Goal: Task Accomplishment & Management: Manage account settings

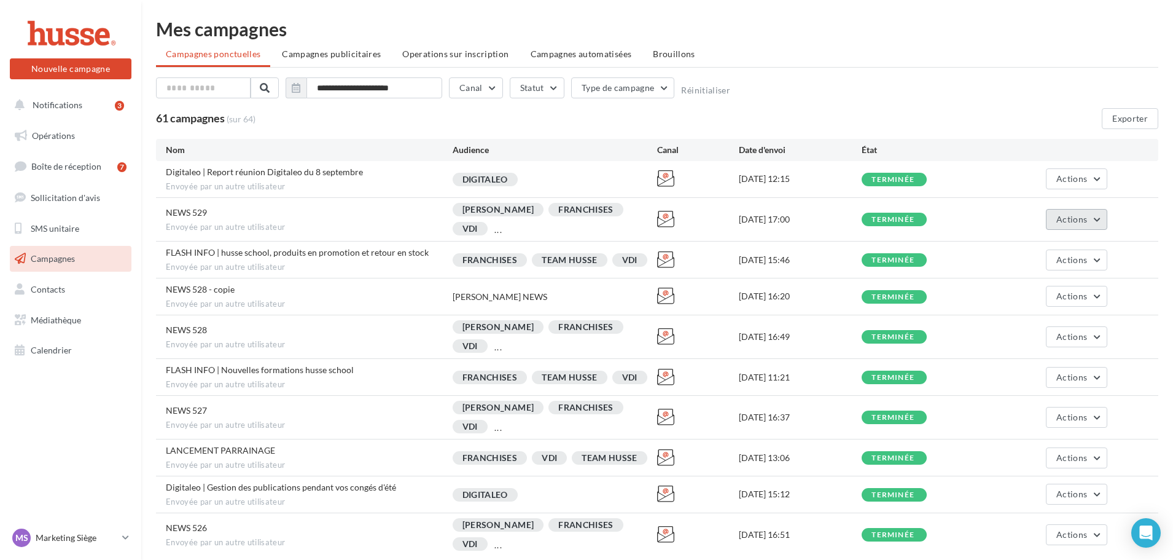
click at [1107, 227] on button "Actions" at bounding box center [1076, 219] width 61 height 21
click at [1017, 277] on button "Dupliquer" at bounding box center [1046, 280] width 123 height 32
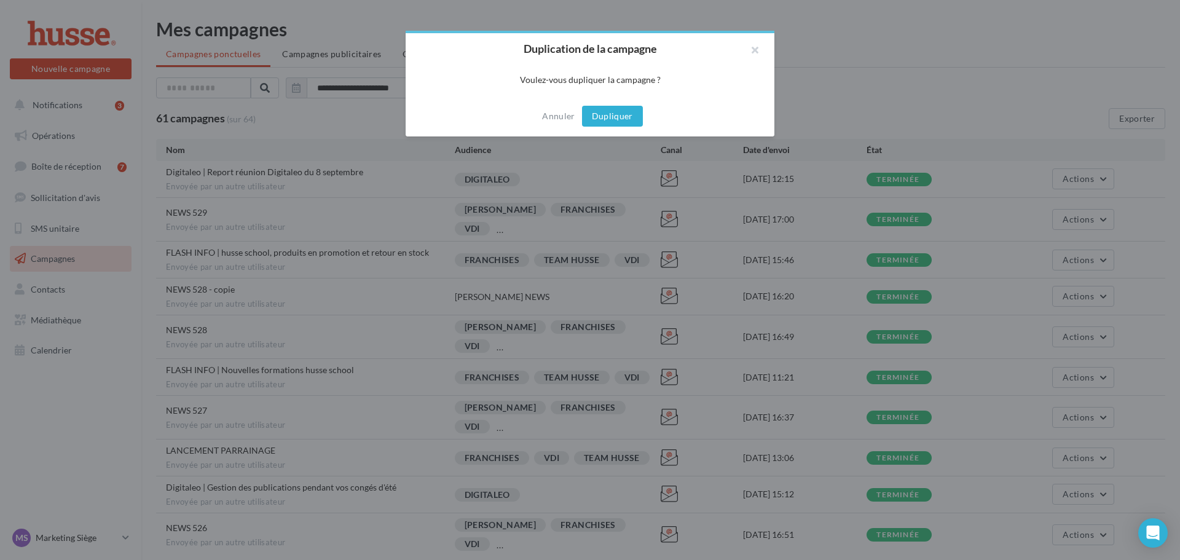
click at [594, 117] on button "Dupliquer" at bounding box center [612, 116] width 61 height 21
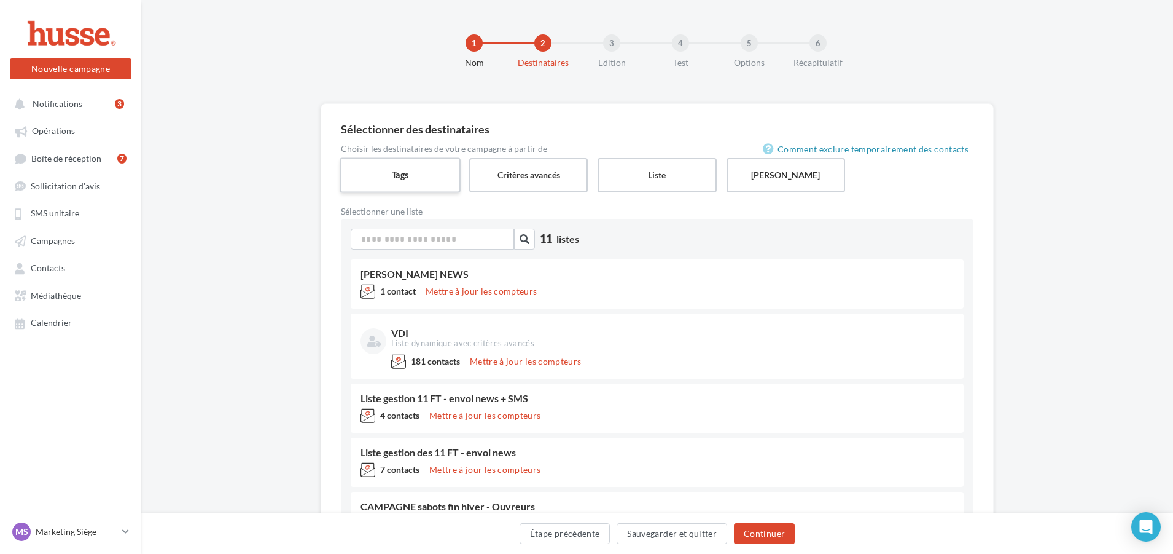
click at [436, 171] on label "Tags" at bounding box center [400, 174] width 121 height 35
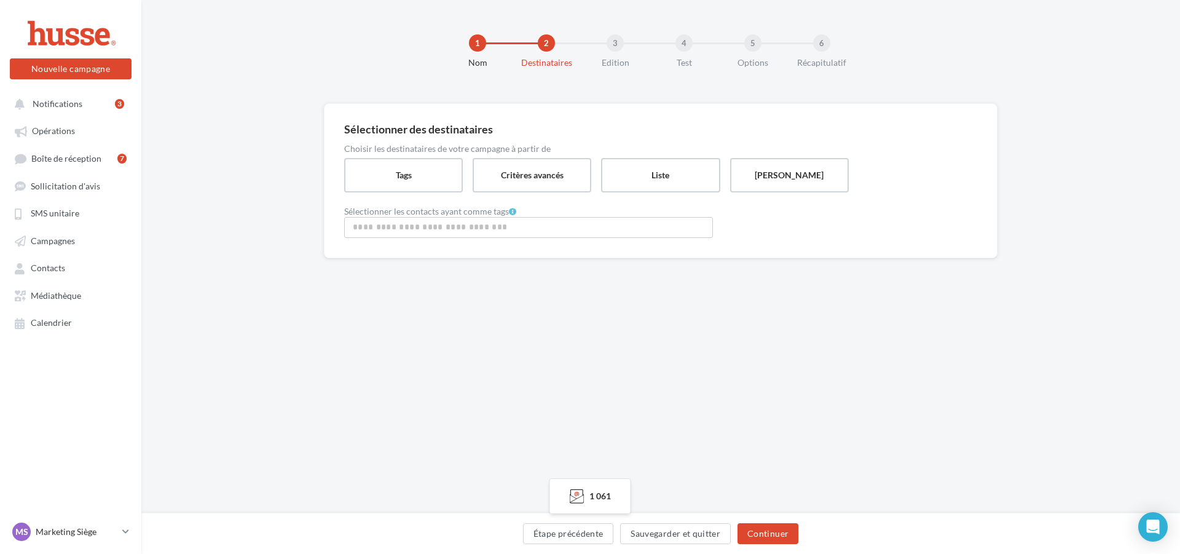
click at [497, 233] on input "Rechercher ou sélectionner un tag" at bounding box center [528, 227] width 362 height 14
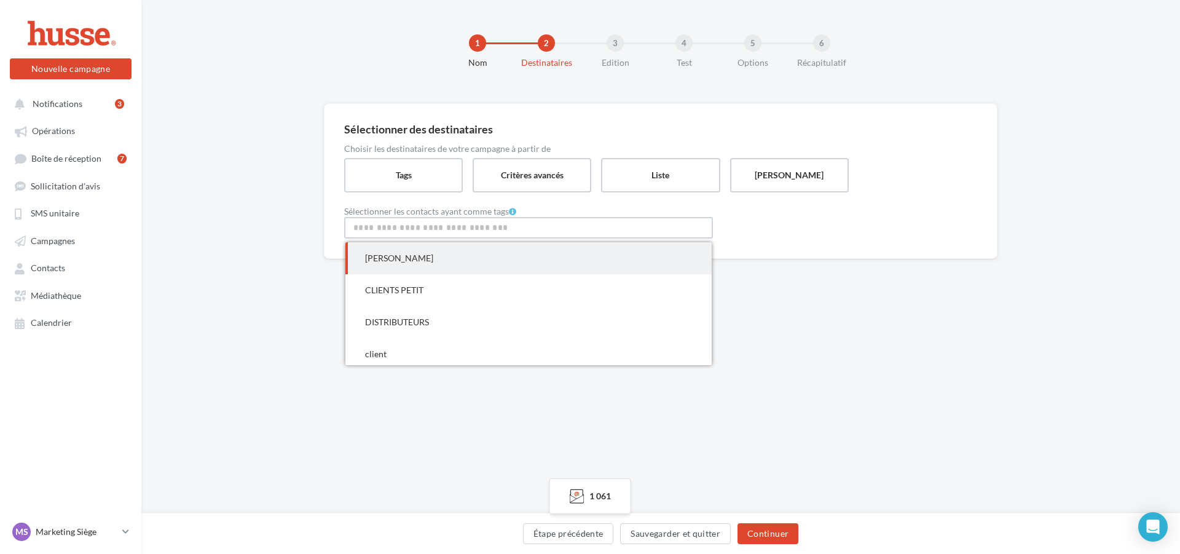
click at [491, 257] on span "JEAN-CLAUDE" at bounding box center [528, 258] width 366 height 32
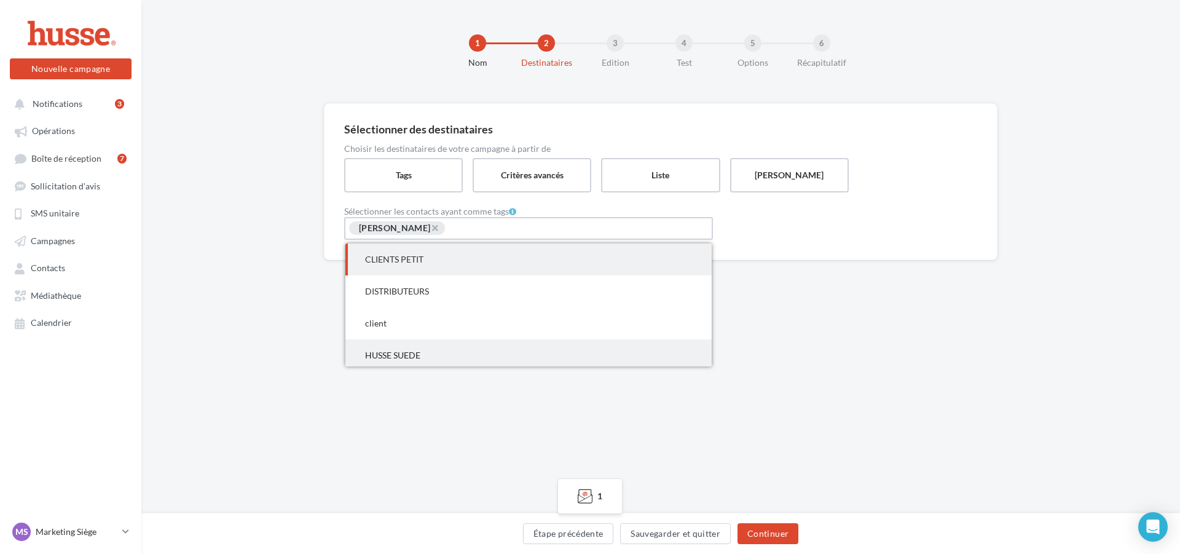
click at [420, 351] on span "HUSSE SUEDE" at bounding box center [392, 355] width 55 height 10
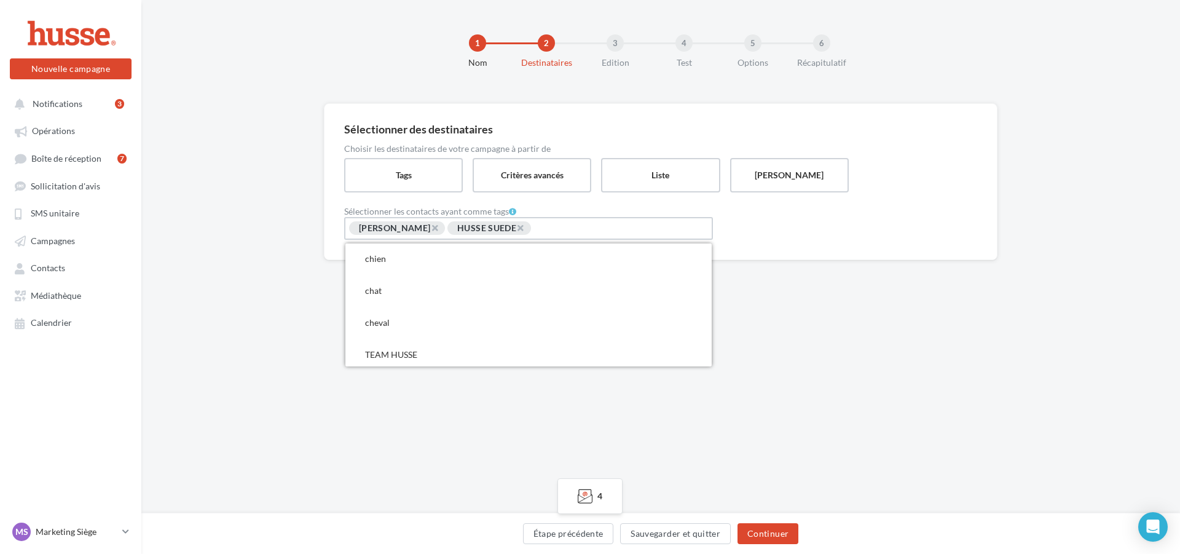
scroll to position [246, 0]
click at [445, 334] on span "TEAM HUSSE" at bounding box center [528, 333] width 366 height 32
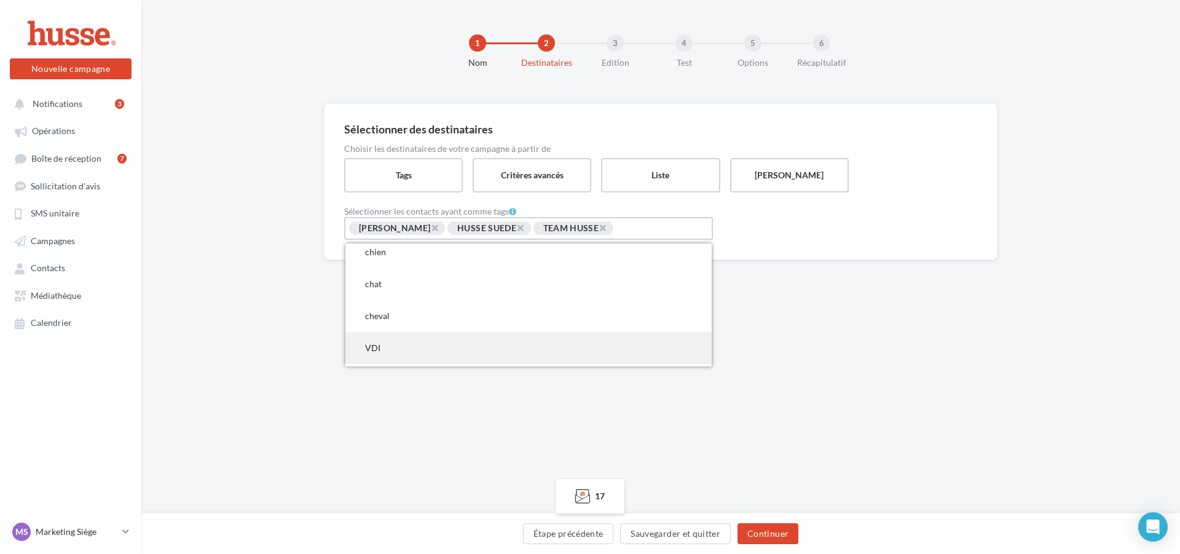
scroll to position [260, 0]
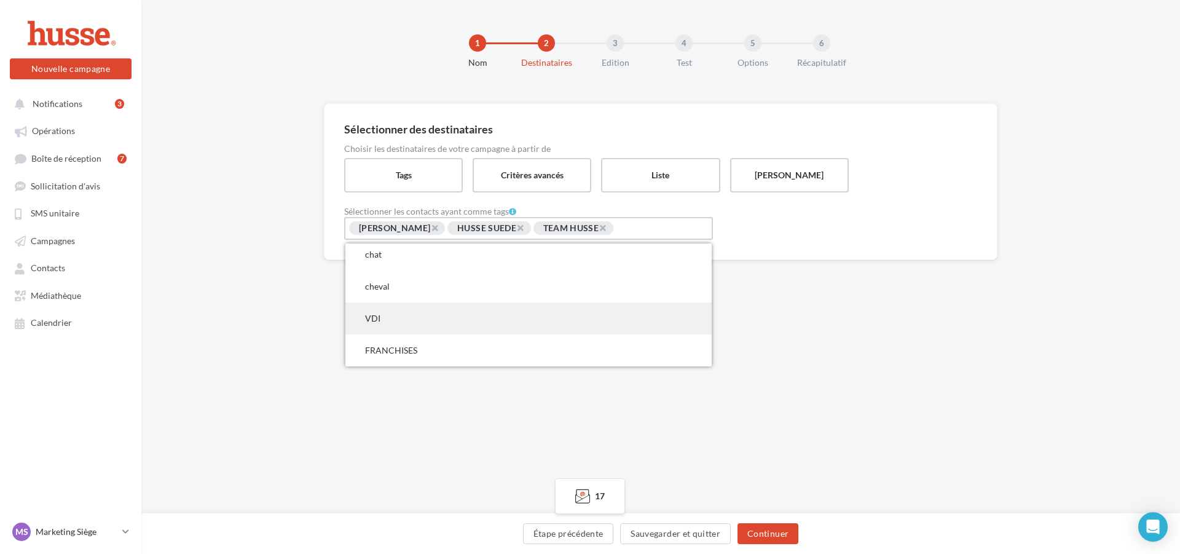
click at [426, 327] on span "VDI" at bounding box center [528, 318] width 366 height 32
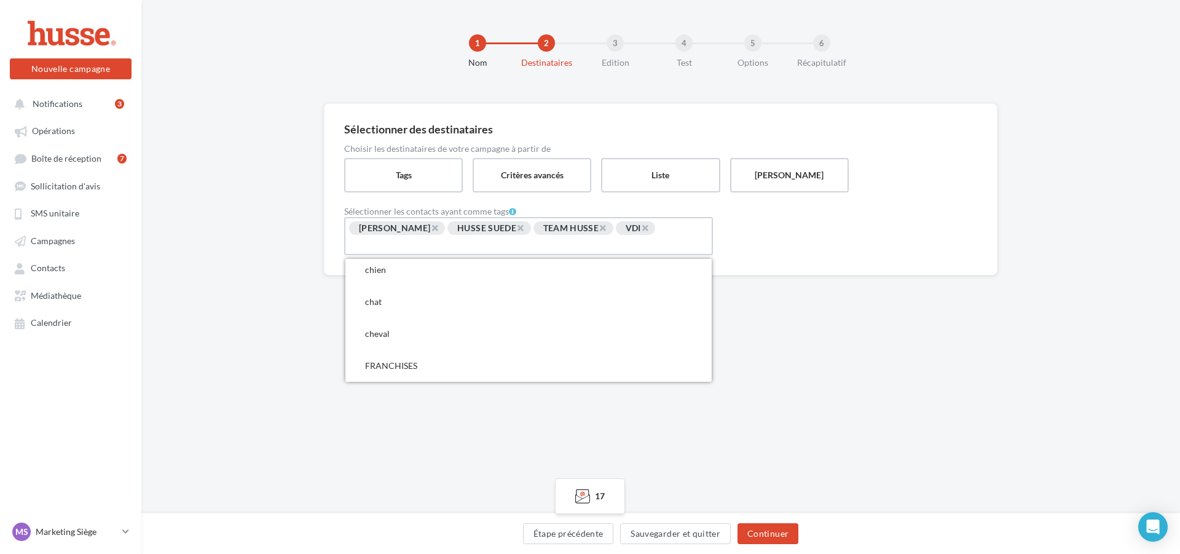
scroll to position [229, 0]
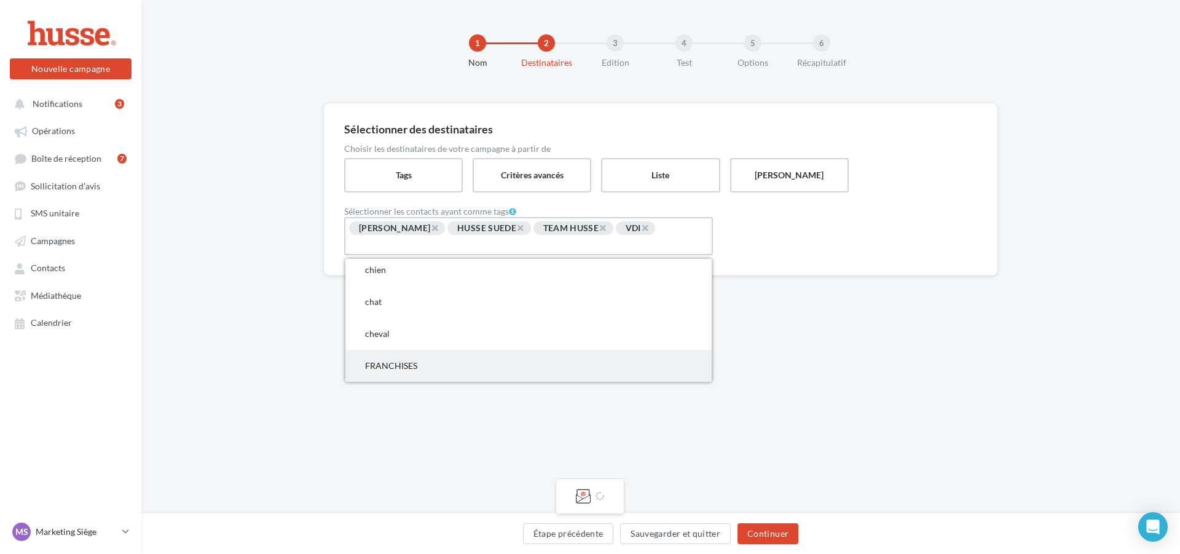
click at [426, 366] on span "FRANCHISES" at bounding box center [528, 366] width 366 height 32
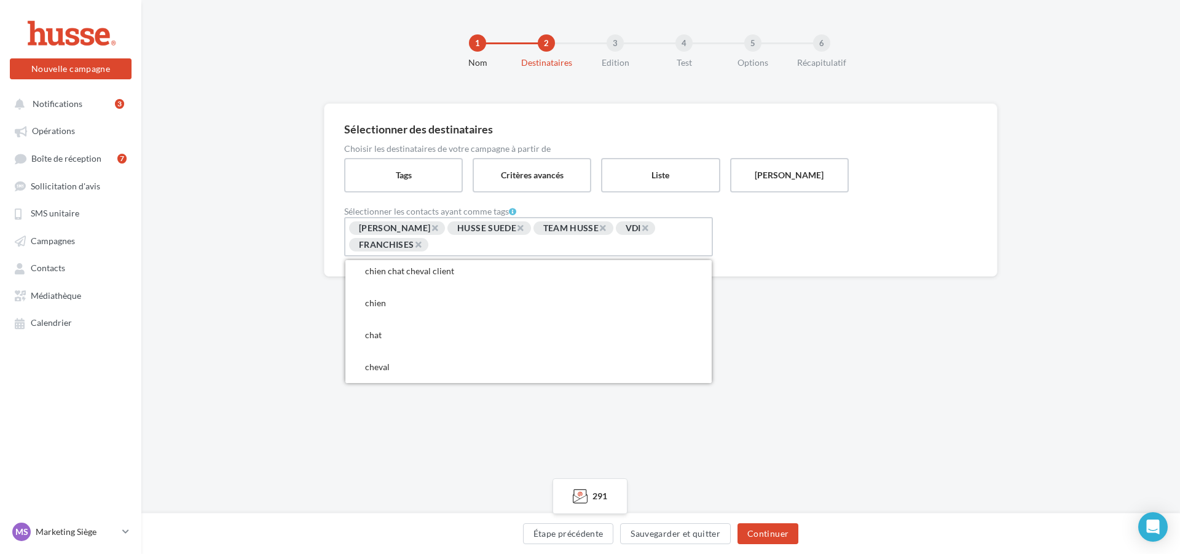
click at [426, 426] on div "1 Nom 2 Destinataires 3 Edition 4 Test 5 Options 6 Récapitulatif Sélectionner d…" at bounding box center [660, 256] width 1038 height 513
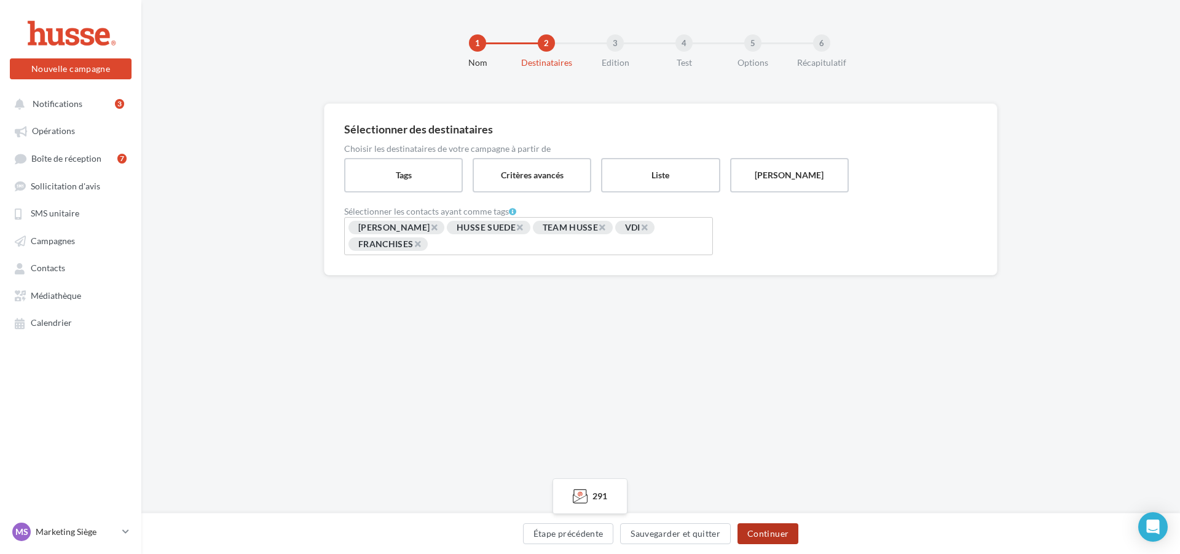
click at [782, 531] on button "Continuer" at bounding box center [767, 533] width 61 height 21
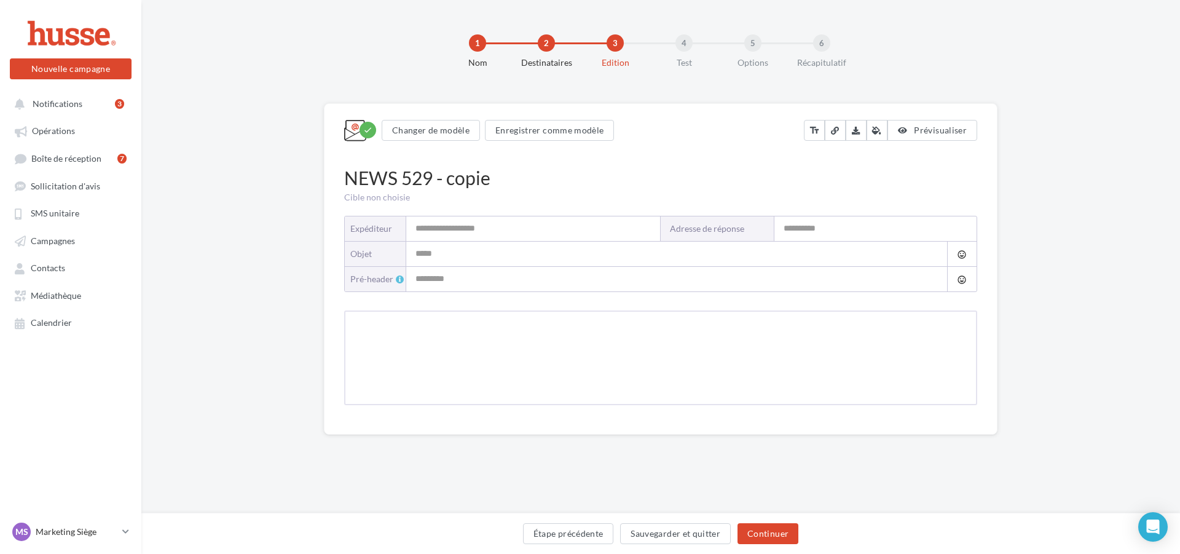
type input "**********"
click at [826, 230] on input "**********" at bounding box center [875, 228] width 202 height 25
drag, startPoint x: 864, startPoint y: 228, endPoint x: 754, endPoint y: 227, distance: 110.6
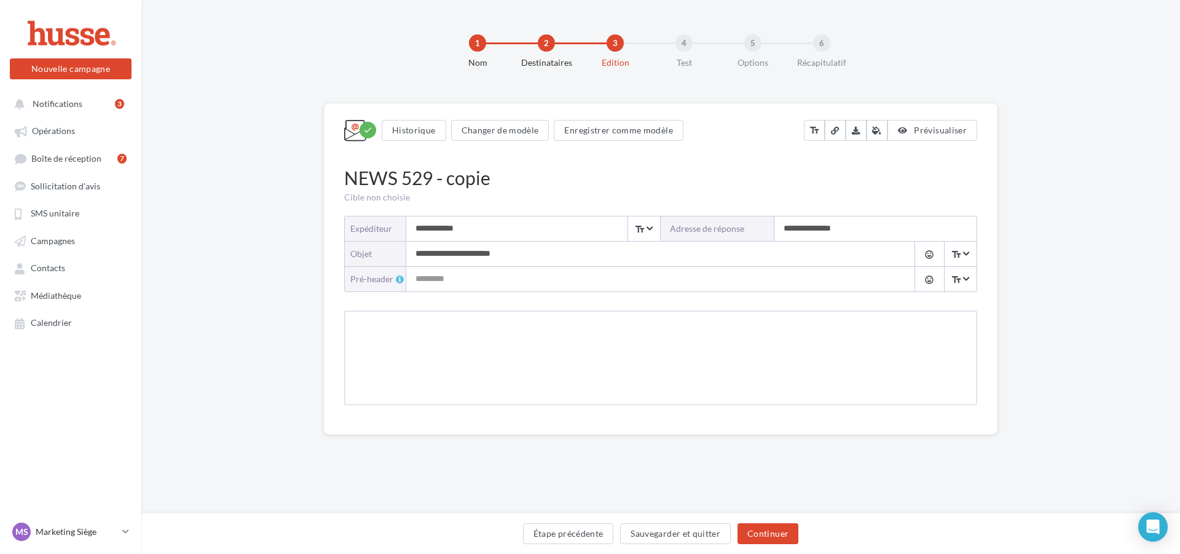
click at [754, 227] on div "**********" at bounding box center [818, 228] width 316 height 25
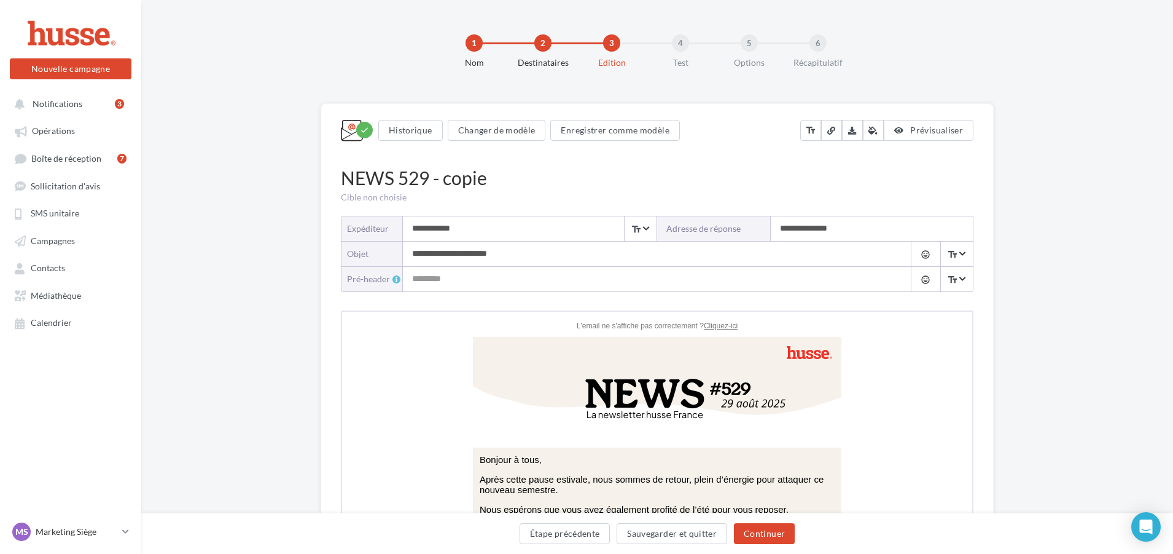
click at [797, 235] on input "**********" at bounding box center [872, 228] width 202 height 25
drag, startPoint x: 802, startPoint y: 228, endPoint x: 683, endPoint y: 227, distance: 119.2
click at [685, 227] on div "**********" at bounding box center [815, 228] width 316 height 25
type input "**********"
click at [402, 173] on div "NEWS 529 - copie" at bounding box center [657, 178] width 633 height 26
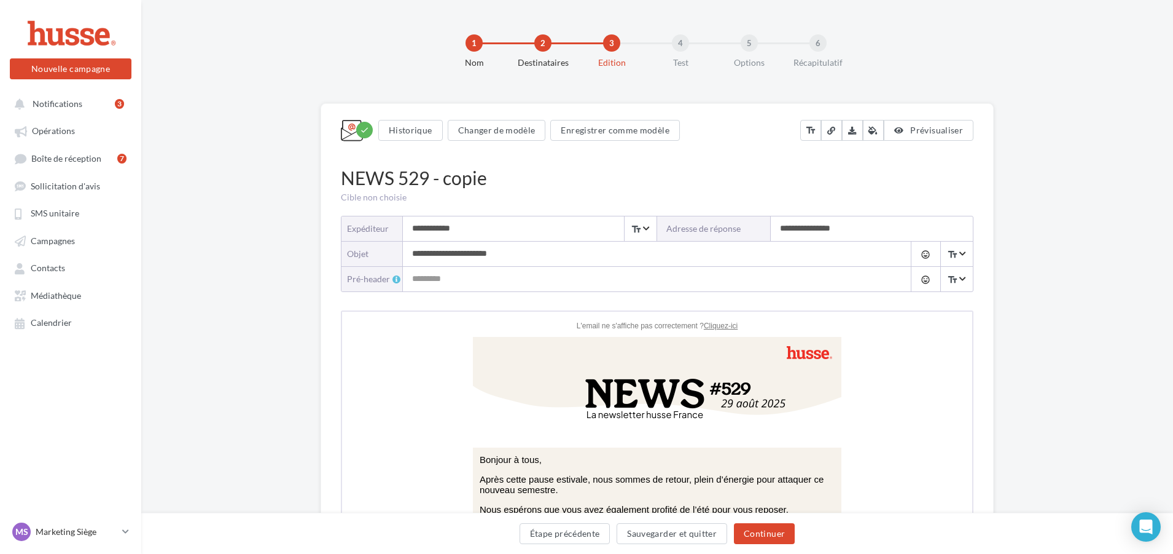
click at [415, 178] on div "NEWS 529 - copie" at bounding box center [657, 178] width 633 height 26
click at [557, 532] on button "Étape précédente" at bounding box center [565, 533] width 91 height 21
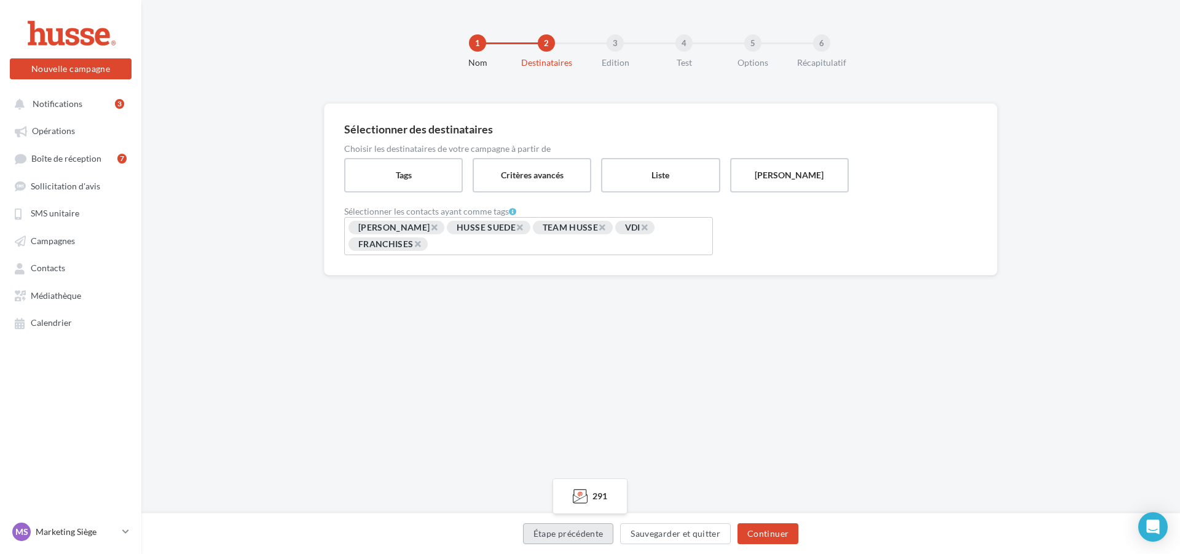
click at [582, 534] on button "Étape précédente" at bounding box center [568, 533] width 91 height 21
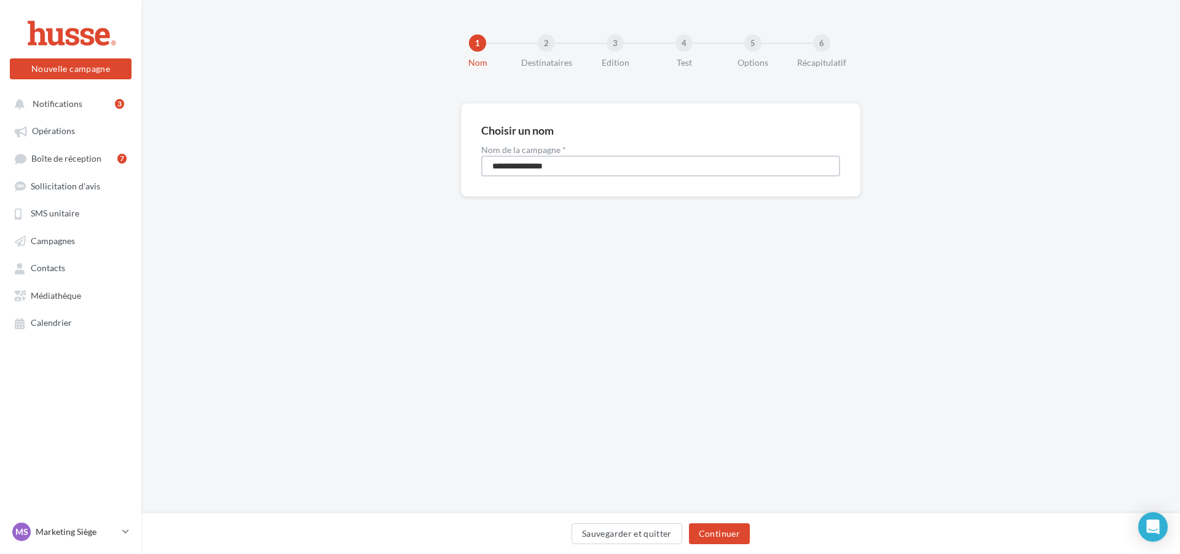
click at [527, 168] on input "**********" at bounding box center [660, 165] width 359 height 21
drag, startPoint x: 525, startPoint y: 167, endPoint x: 660, endPoint y: 154, distance: 135.2
click at [616, 168] on input "**********" at bounding box center [660, 165] width 359 height 21
type input "********"
click at [730, 531] on button "Continuer" at bounding box center [719, 533] width 61 height 21
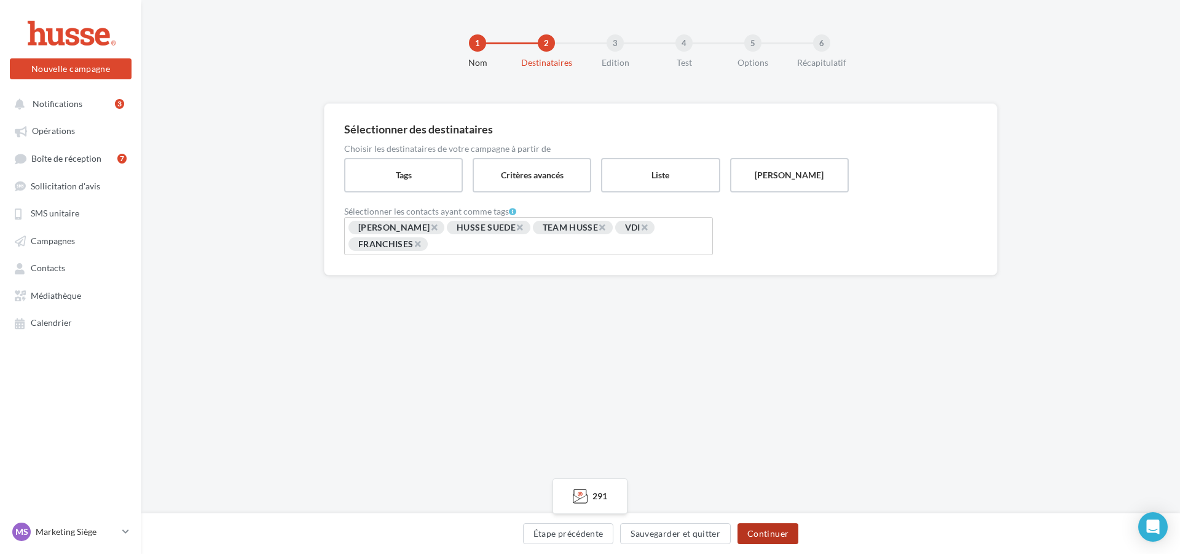
click at [750, 533] on button "Continuer" at bounding box center [767, 533] width 61 height 21
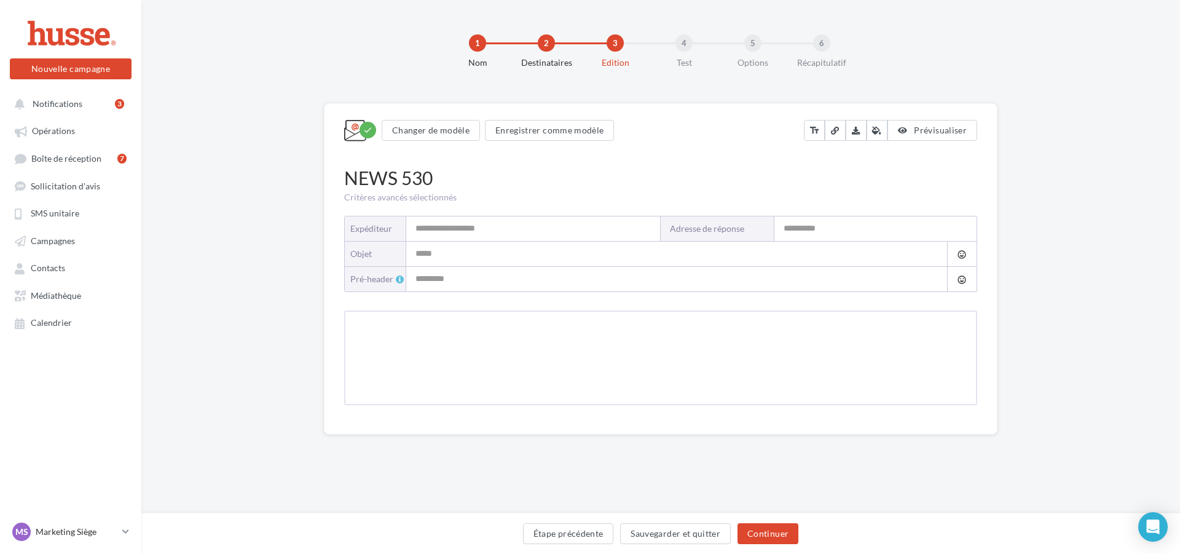
type input "**********"
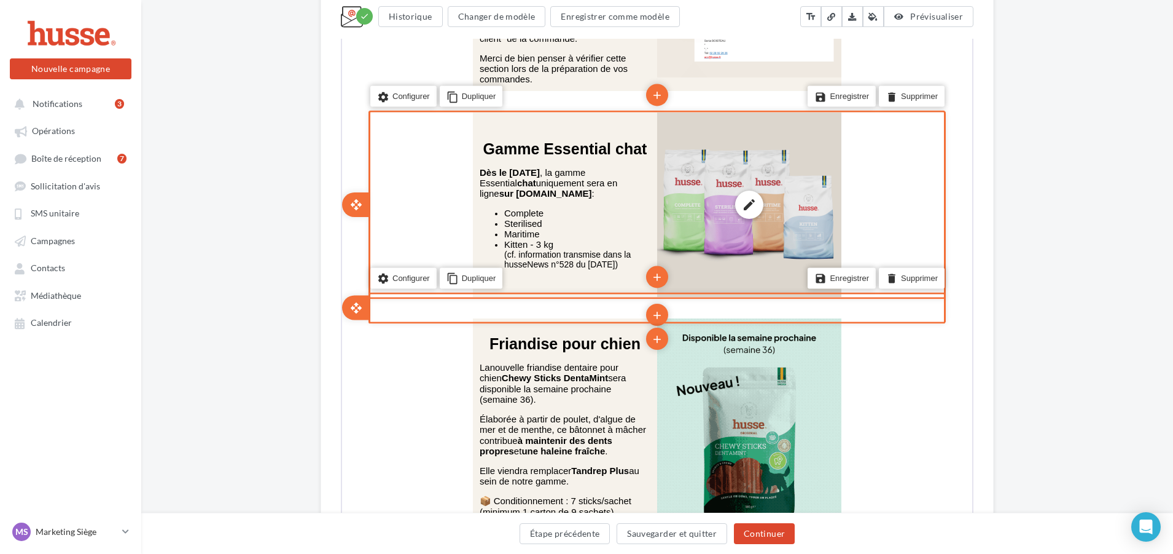
scroll to position [1782, 0]
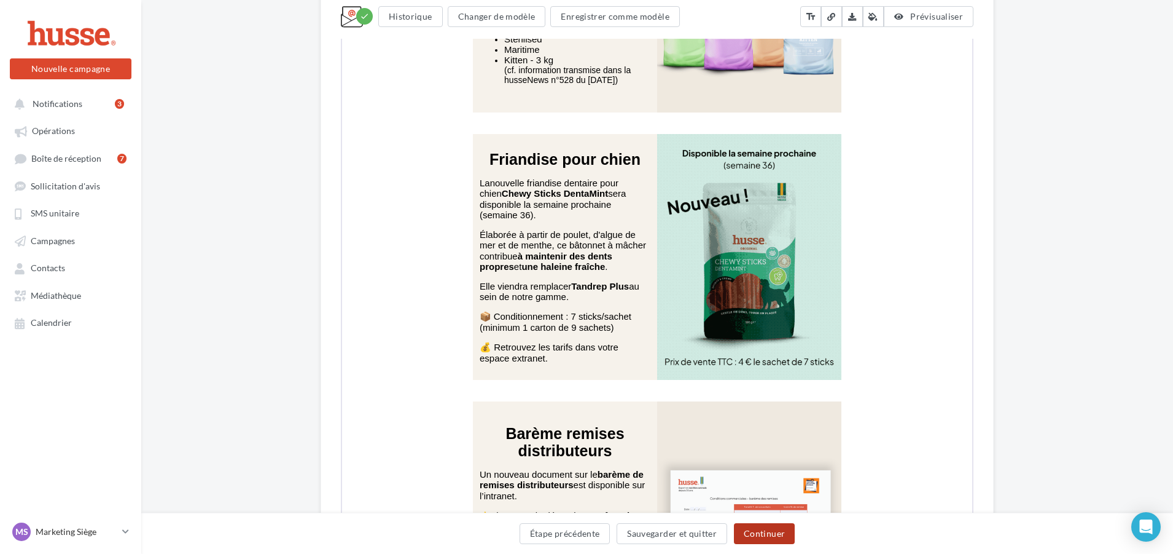
click at [762, 531] on button "Continuer" at bounding box center [764, 533] width 61 height 21
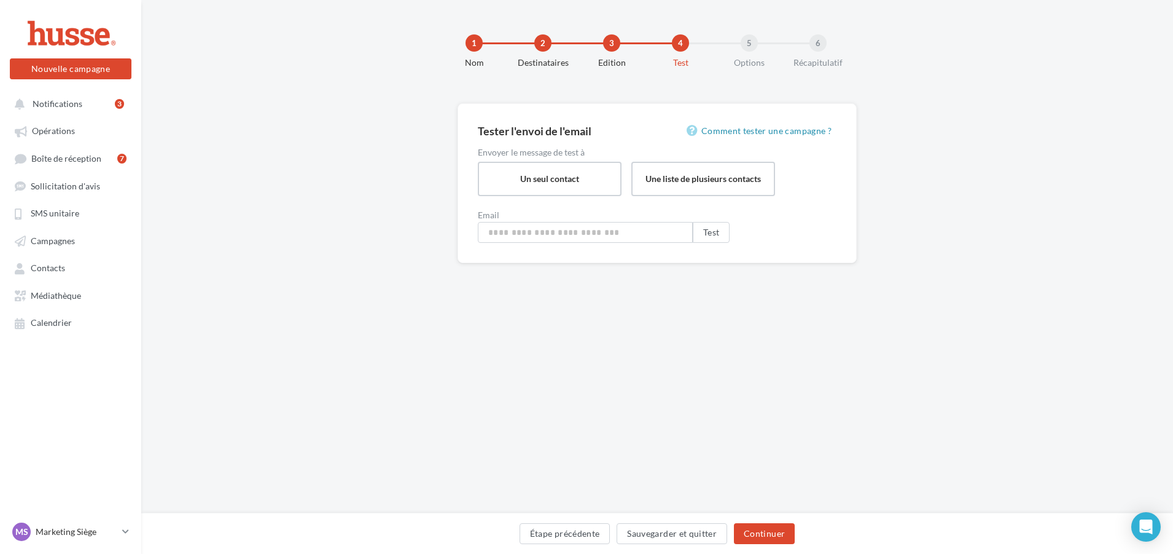
type input "**********"
click at [721, 235] on button "Test" at bounding box center [714, 232] width 37 height 21
click at [764, 530] on button "Continuer" at bounding box center [767, 533] width 61 height 21
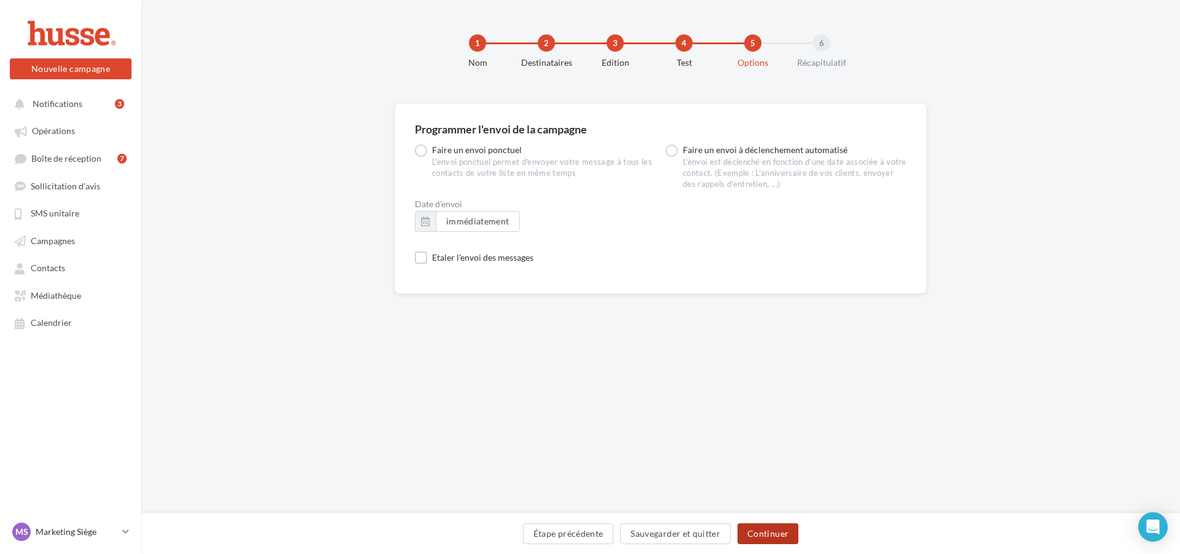
click at [775, 537] on button "Continuer" at bounding box center [767, 533] width 61 height 21
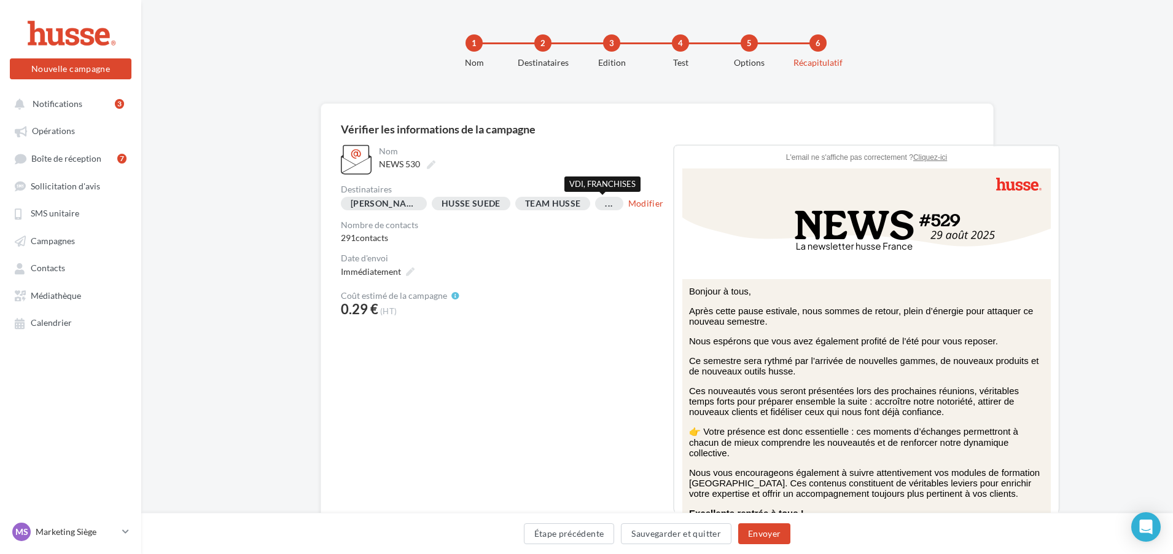
click at [608, 205] on div "..." at bounding box center [609, 204] width 28 height 14
click at [595, 205] on div "..." at bounding box center [609, 204] width 28 height 14
drag, startPoint x: 356, startPoint y: 238, endPoint x: 339, endPoint y: 237, distance: 17.2
click at [339, 237] on div "Vérifier les informations de la campagne Nom ******** NEWS 530 Destinataires JE…" at bounding box center [657, 318] width 673 height 430
click at [346, 247] on div "Nom ******** NEWS 530 Destinataires JEAN-CLAUDE HUSSE SUEDE TEAM HUSSE ... Modi…" at bounding box center [502, 230] width 323 height 173
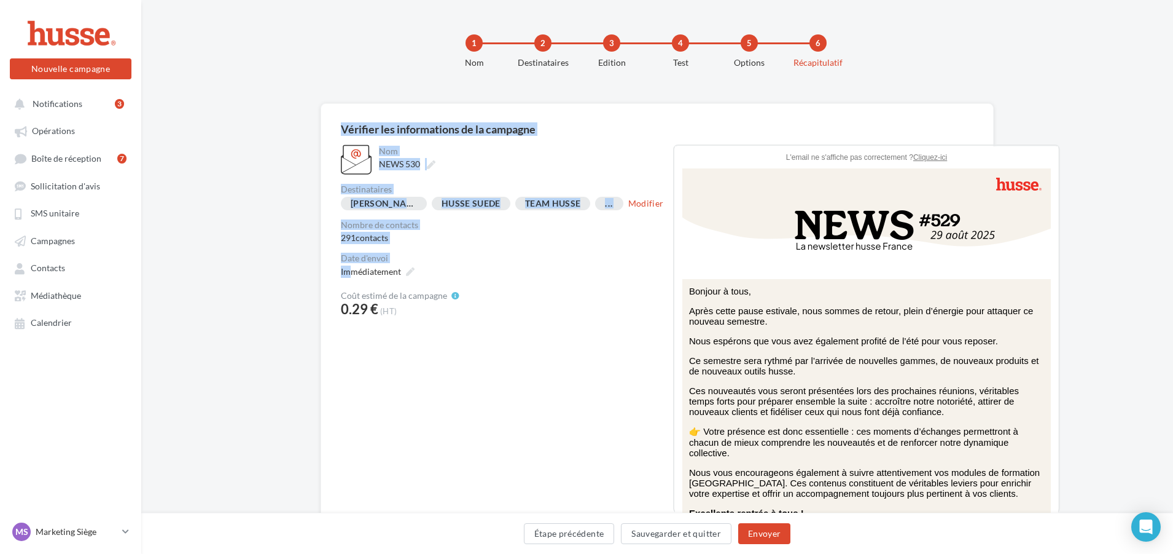
drag, startPoint x: 348, startPoint y: 270, endPoint x: 276, endPoint y: 275, distance: 72.0
click at [276, 275] on div "Vérifier les informations de la campagne Nom ******** NEWS 530 Destinataires JE…" at bounding box center [657, 337] width 1032 height 469
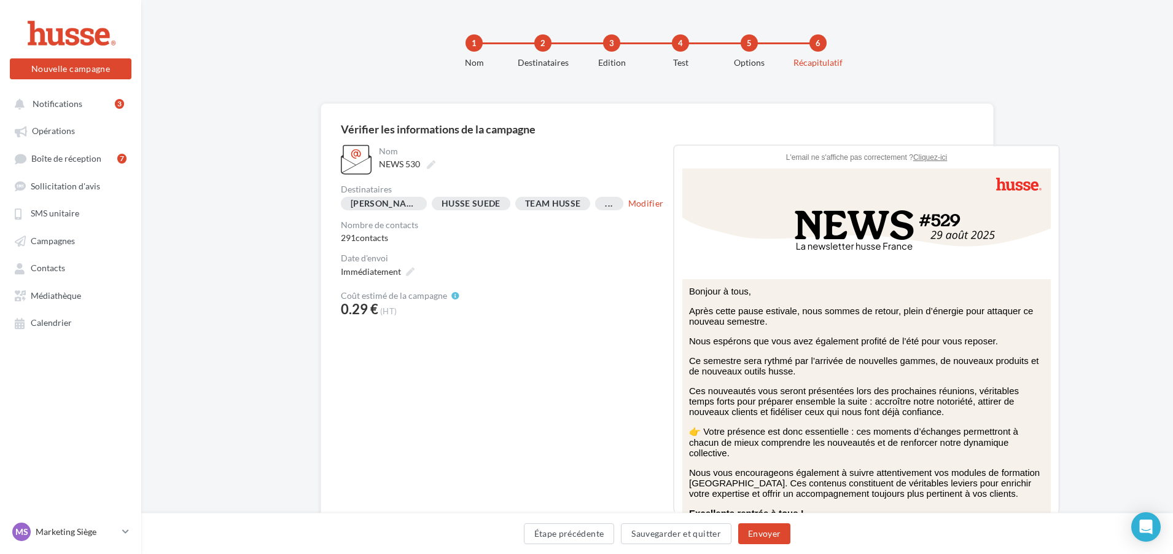
click at [505, 370] on div "Nom ******** NEWS 530 Destinataires JEAN-CLAUDE HUSSE SUEDE TEAM HUSSE ... Modi…" at bounding box center [507, 328] width 332 height 369
click at [681, 538] on button "Sauvegarder et quitter" at bounding box center [676, 533] width 111 height 21
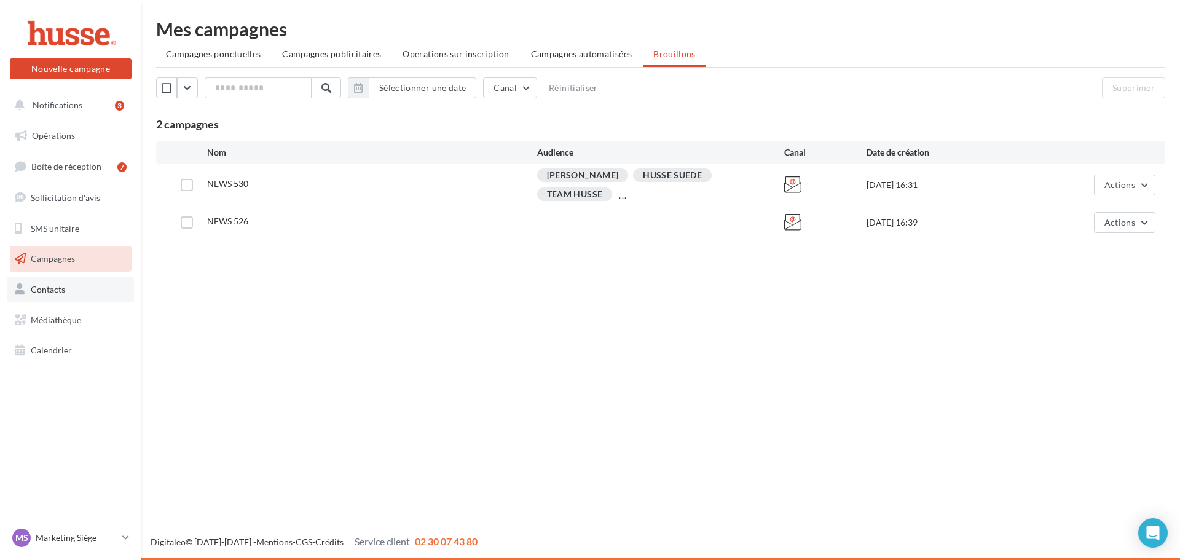
click at [52, 291] on span "Contacts" at bounding box center [48, 289] width 34 height 10
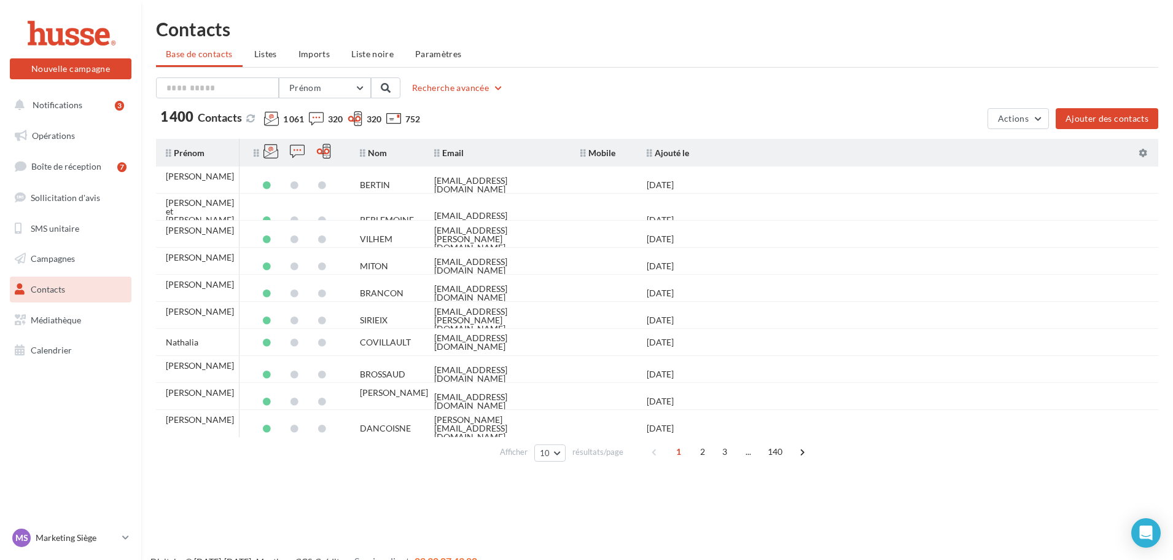
click at [265, 491] on div "Nouvelle campagne Nouvelle campagne Notifications 3 Opérations Boîte de récepti…" at bounding box center [586, 300] width 1173 height 560
click at [311, 85] on span "Prénom" at bounding box center [305, 87] width 32 height 10
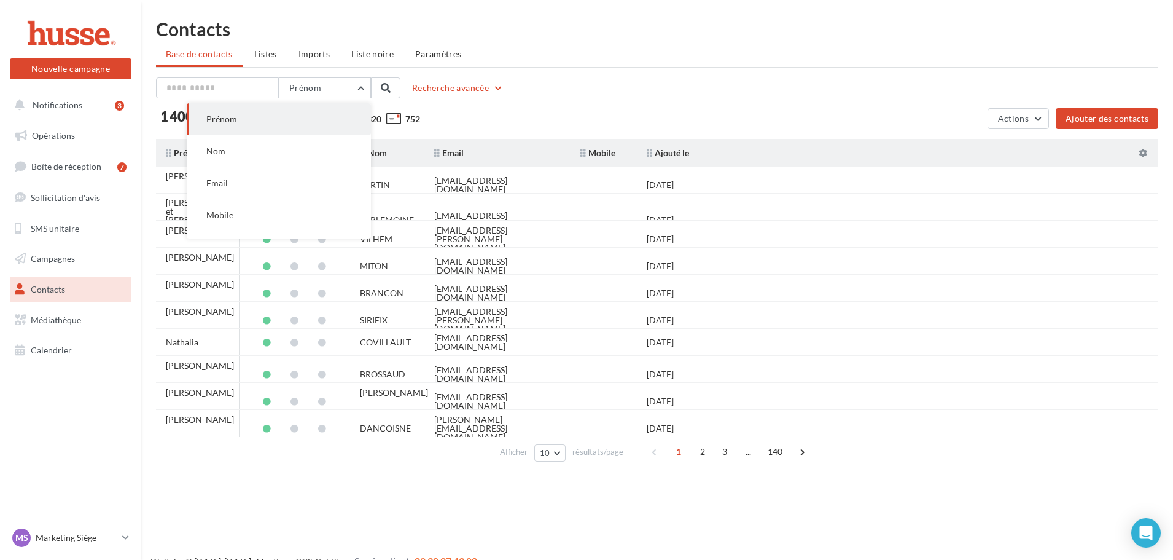
click at [305, 117] on button "Prénom" at bounding box center [279, 119] width 184 height 32
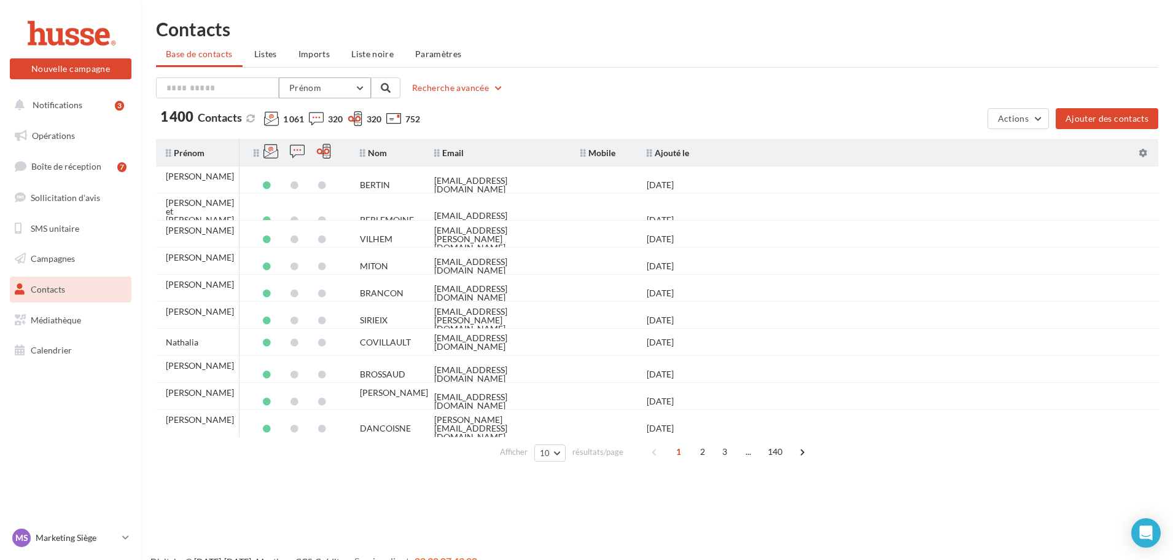
click at [280, 92] on button "Prénom" at bounding box center [325, 87] width 92 height 21
click at [269, 147] on button "Nom" at bounding box center [279, 151] width 184 height 32
click at [210, 94] on input "text" at bounding box center [217, 87] width 123 height 21
click at [223, 92] on input "text" at bounding box center [217, 87] width 123 height 21
type input "*******"
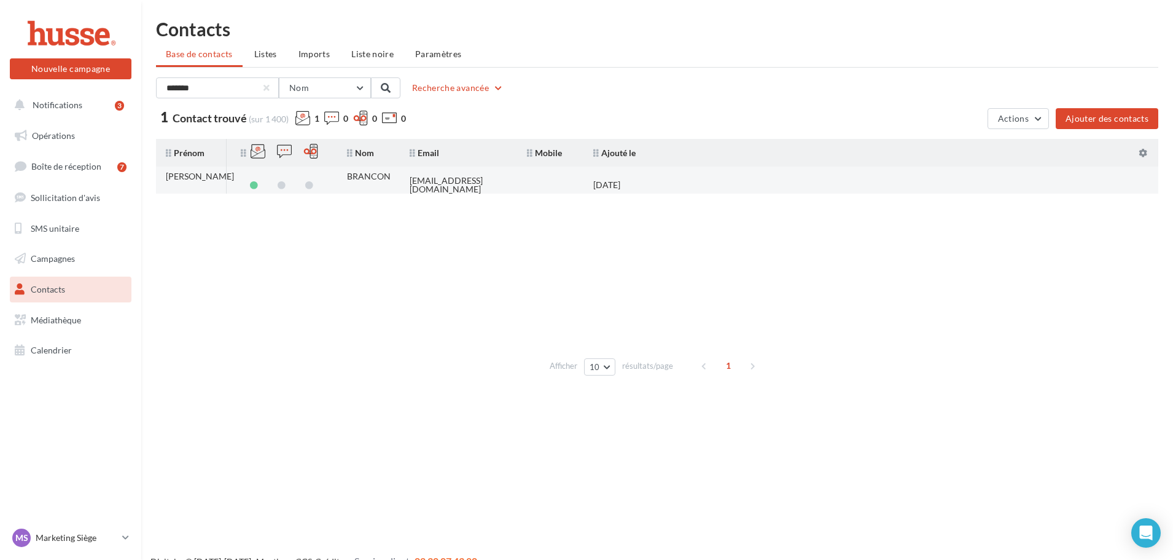
click at [501, 179] on div "fannyhusse24@gmail.com" at bounding box center [459, 184] width 98 height 17
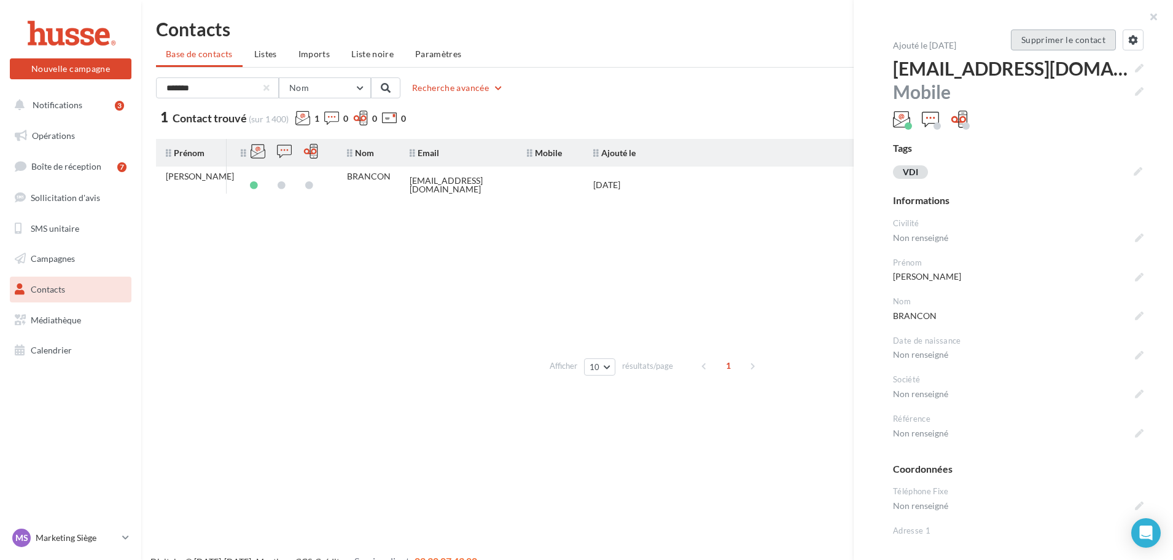
click at [1070, 44] on button "Supprimer le contact" at bounding box center [1063, 39] width 105 height 21
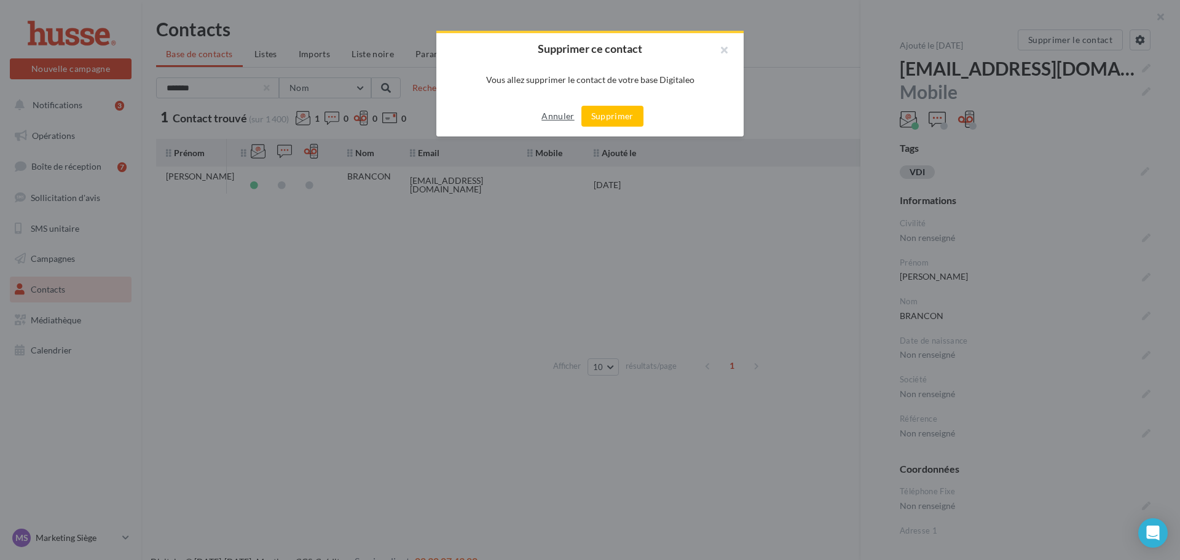
click at [549, 112] on button "Annuler" at bounding box center [557, 116] width 42 height 15
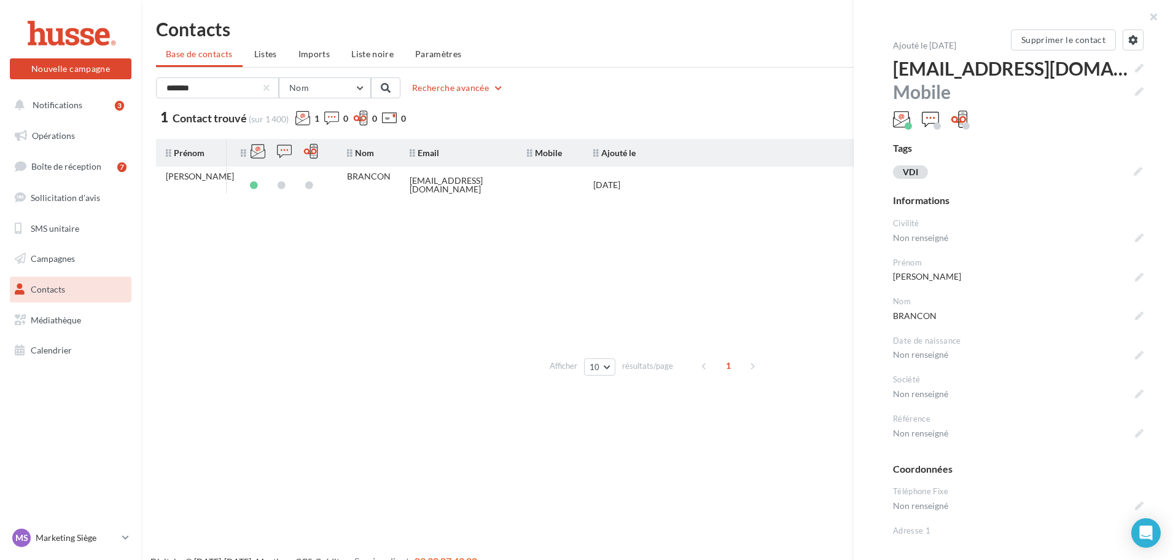
click at [405, 255] on tbody "Fanny BRANCON fannyhusse24@gmail.com 02/07/2025" at bounding box center [657, 258] width 1003 height 184
click at [1159, 17] on button "button" at bounding box center [1148, 18] width 49 height 37
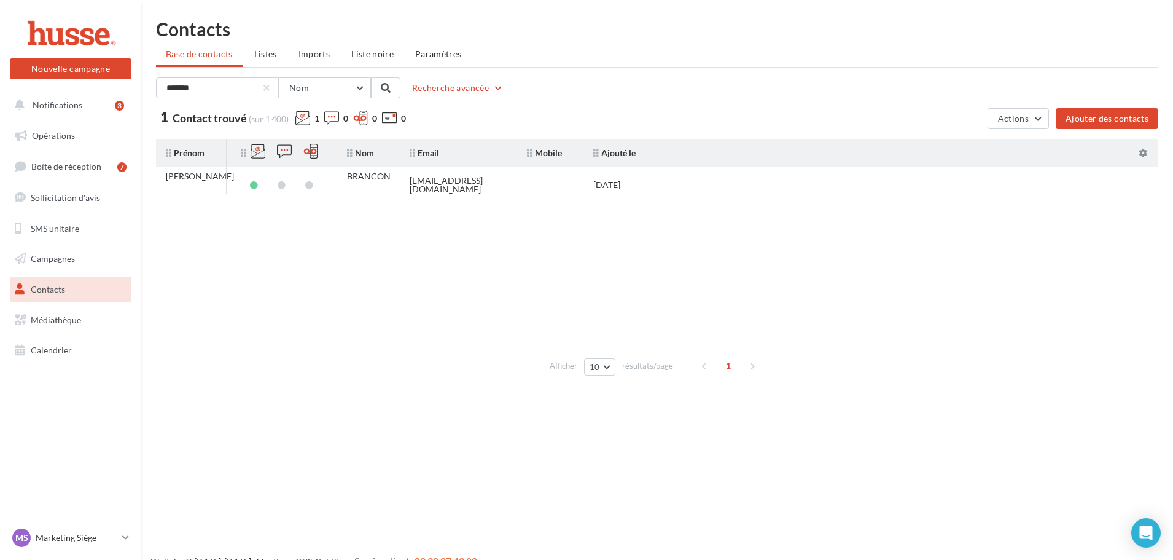
click at [274, 246] on tbody "Fanny BRANCON fannyhusse24@gmail.com 02/07/2025" at bounding box center [657, 258] width 1003 height 184
click at [268, 89] on div at bounding box center [266, 87] width 5 height 5
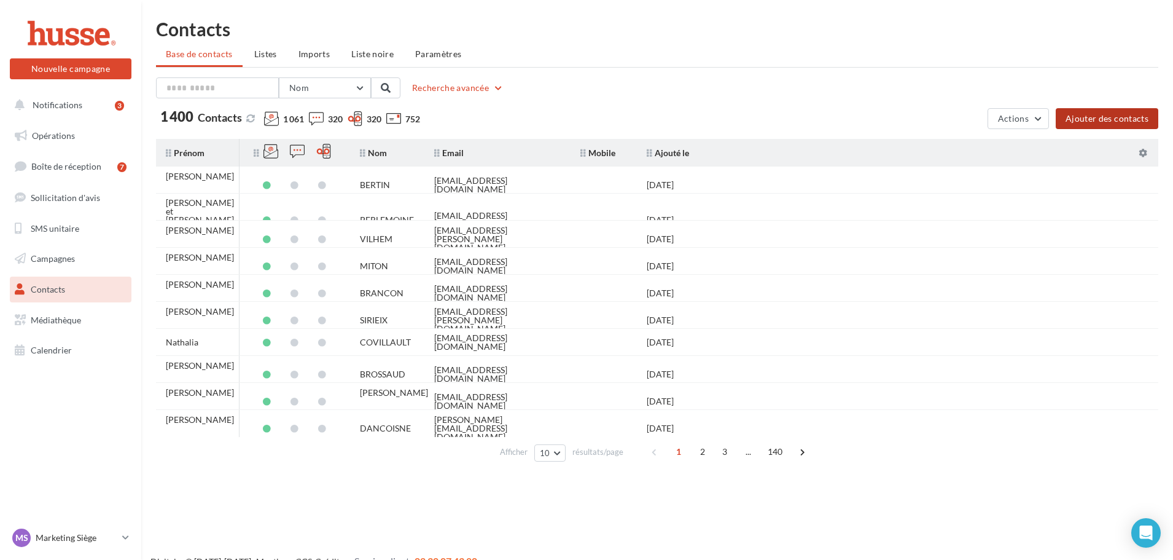
click at [1151, 115] on button "Ajouter des contacts" at bounding box center [1107, 118] width 103 height 21
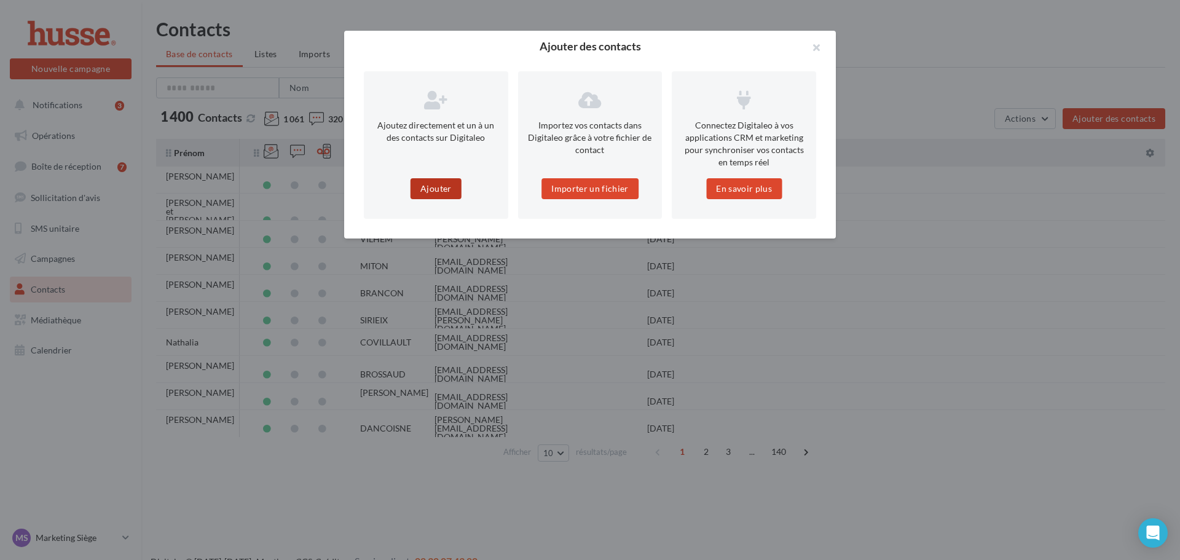
click at [428, 190] on button "Ajouter" at bounding box center [435, 188] width 50 height 21
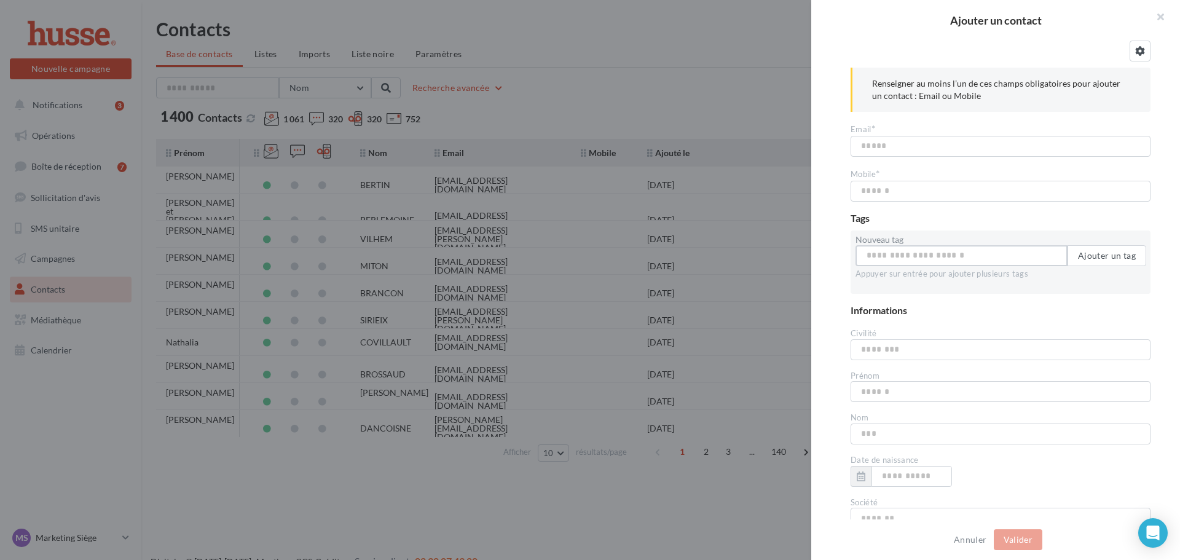
click at [906, 248] on input "Nouveau tag" at bounding box center [961, 255] width 212 height 21
click at [959, 219] on div "Tags" at bounding box center [1000, 218] width 300 height 14
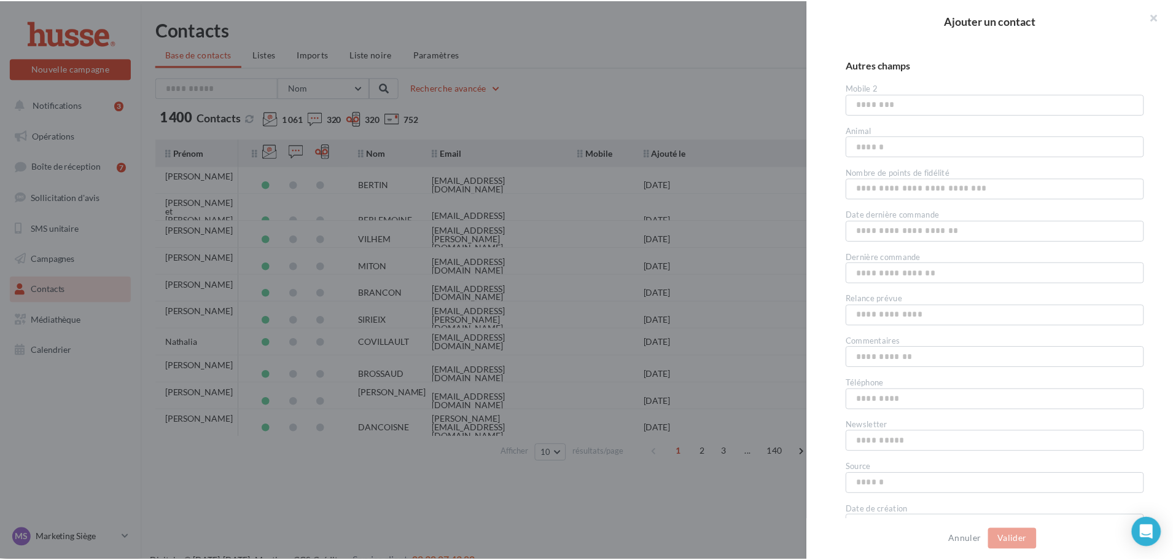
scroll to position [1022, 0]
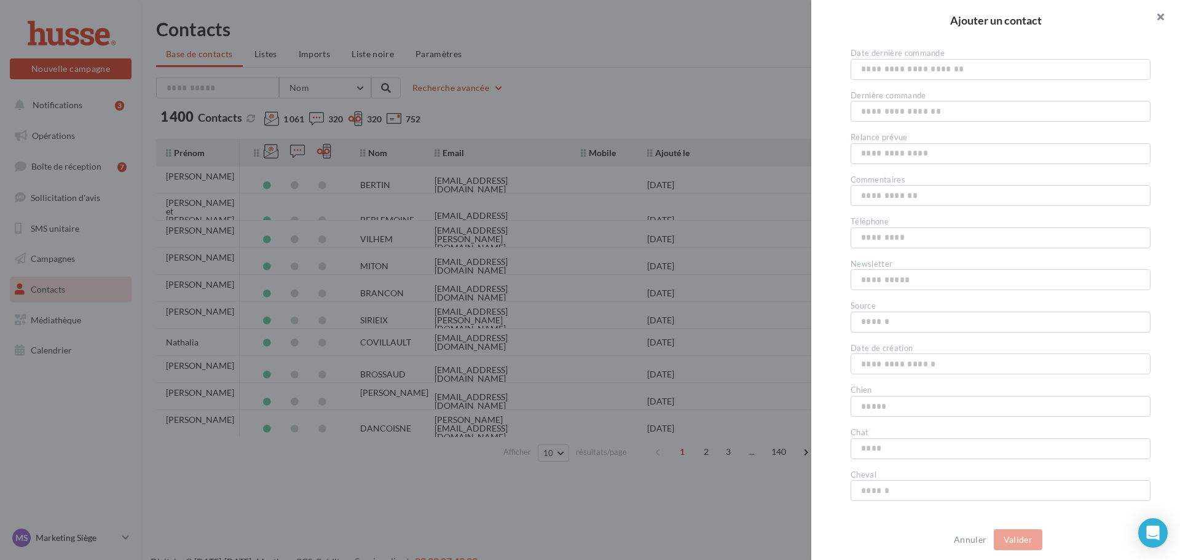
click at [1159, 20] on button "button" at bounding box center [1154, 18] width 49 height 37
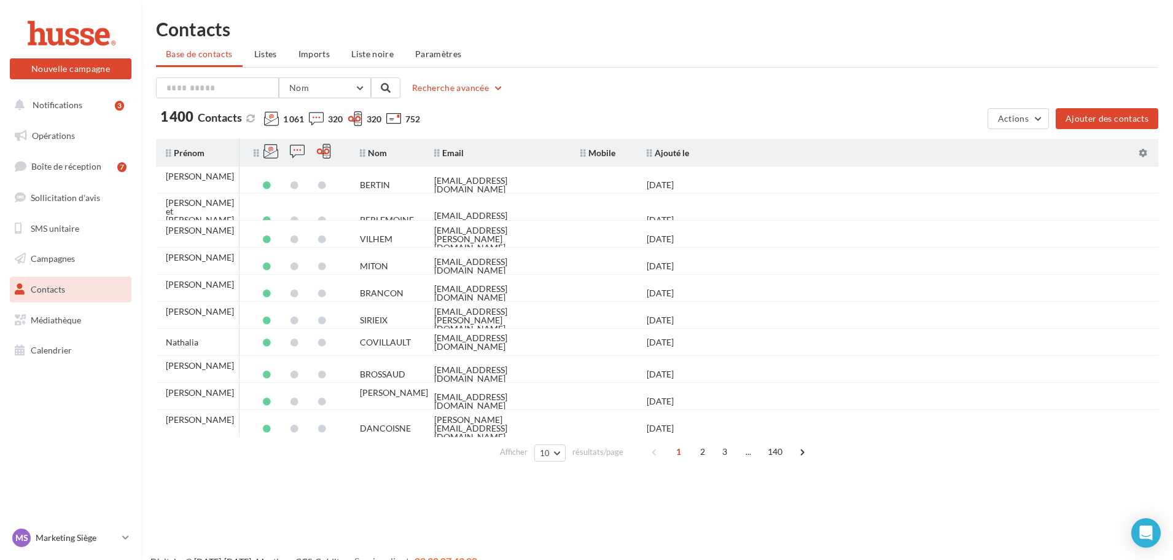
click at [341, 506] on div "Nouvelle campagne Nouvelle campagne Notifications 3 Opérations Boîte de récepti…" at bounding box center [586, 300] width 1173 height 560
click at [60, 262] on span "Campagnes" at bounding box center [53, 258] width 44 height 10
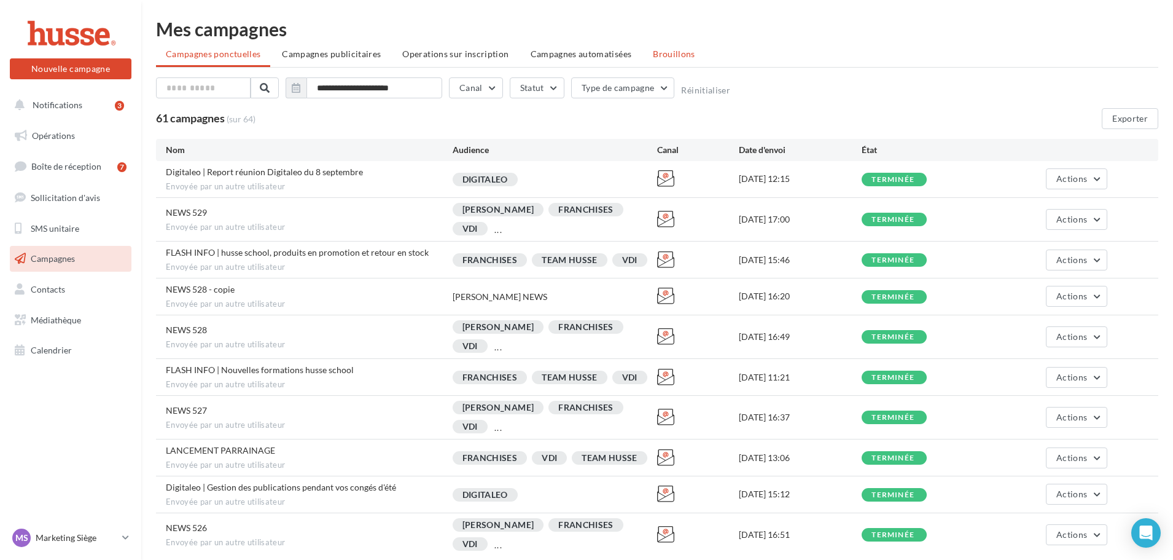
click at [660, 60] on li "Brouillons" at bounding box center [674, 54] width 62 height 22
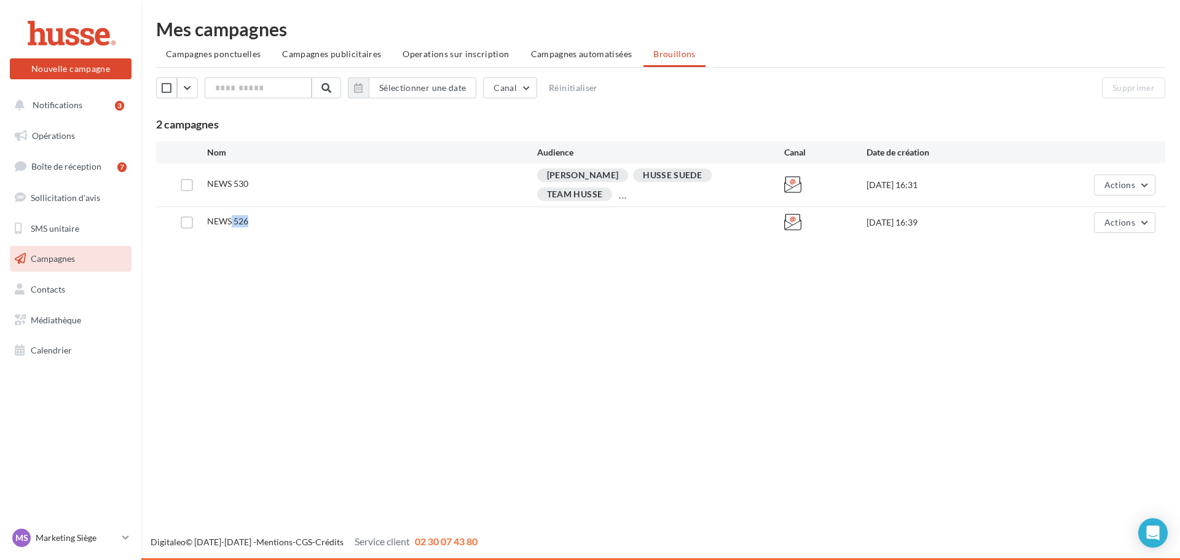
drag, startPoint x: 248, startPoint y: 221, endPoint x: 233, endPoint y: 221, distance: 15.4
click at [229, 221] on span "NEWS 526" at bounding box center [227, 221] width 41 height 10
click at [1118, 220] on span "Actions" at bounding box center [1119, 222] width 31 height 10
click at [1066, 351] on button "Supprimer" at bounding box center [1093, 347] width 123 height 32
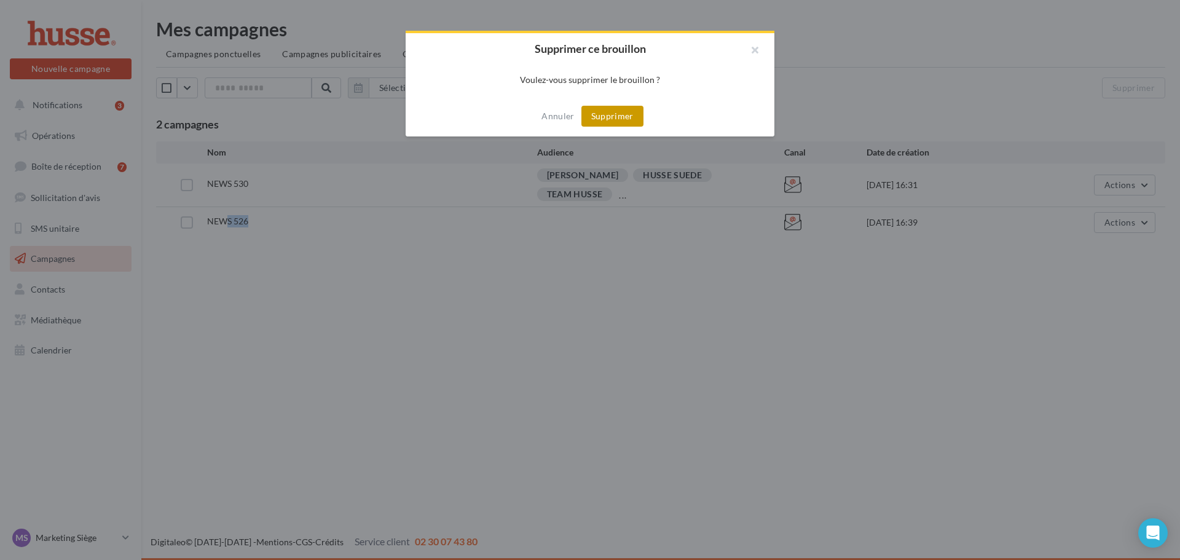
click at [600, 112] on button "Supprimer" at bounding box center [612, 116] width 62 height 21
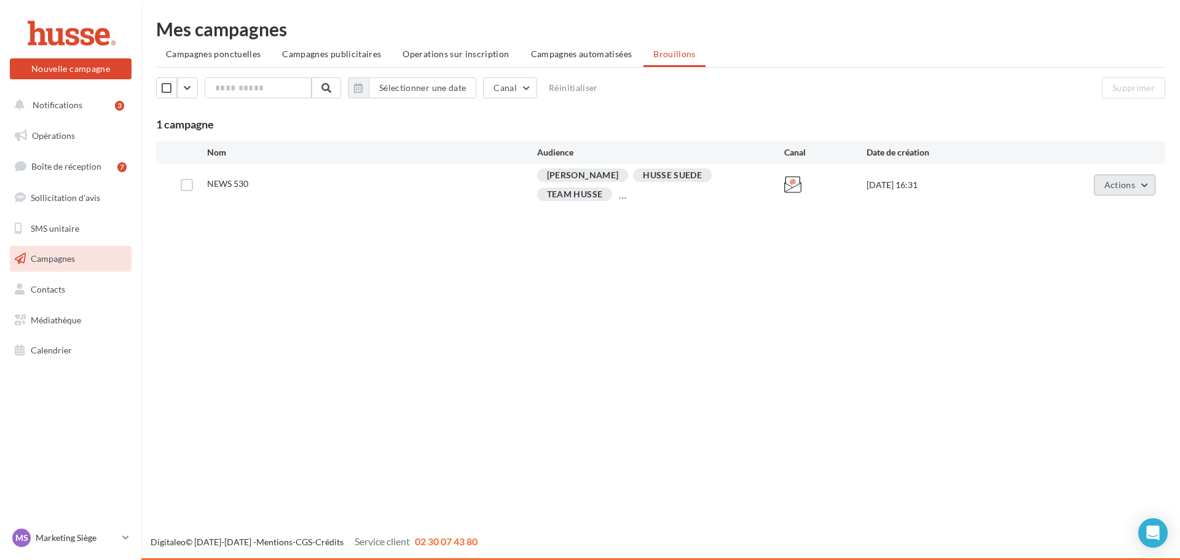
click at [1105, 180] on span "Actions" at bounding box center [1119, 184] width 31 height 10
click at [527, 373] on div "Nouvelle campagne Nouvelle campagne Notifications 3 Opérations Boîte de récepti…" at bounding box center [590, 280] width 1180 height 560
click at [40, 287] on span "Contacts" at bounding box center [48, 289] width 34 height 10
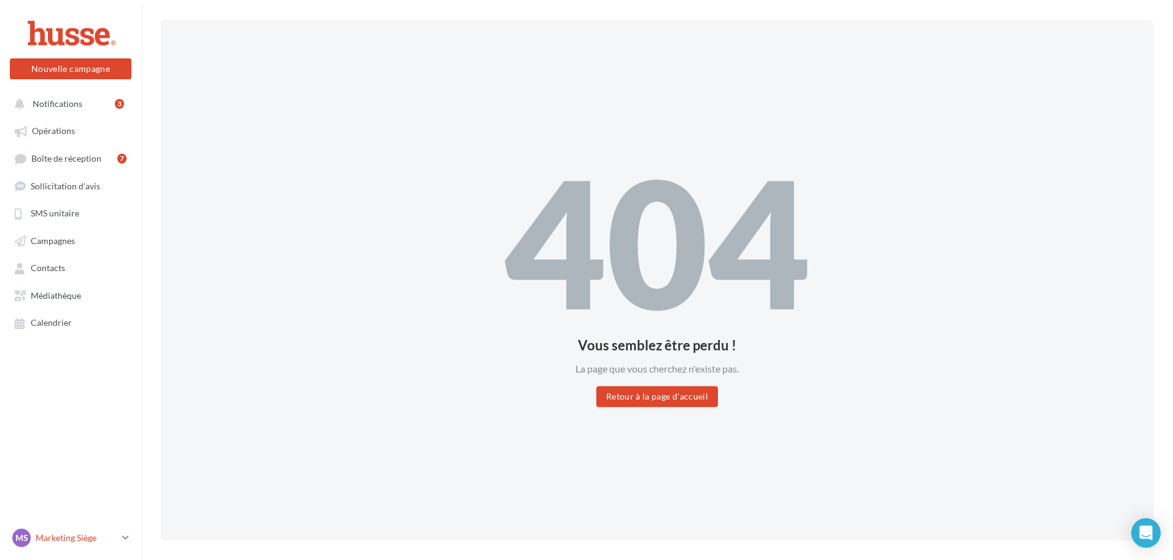
click at [66, 541] on p "Marketing Siège" at bounding box center [77, 537] width 82 height 12
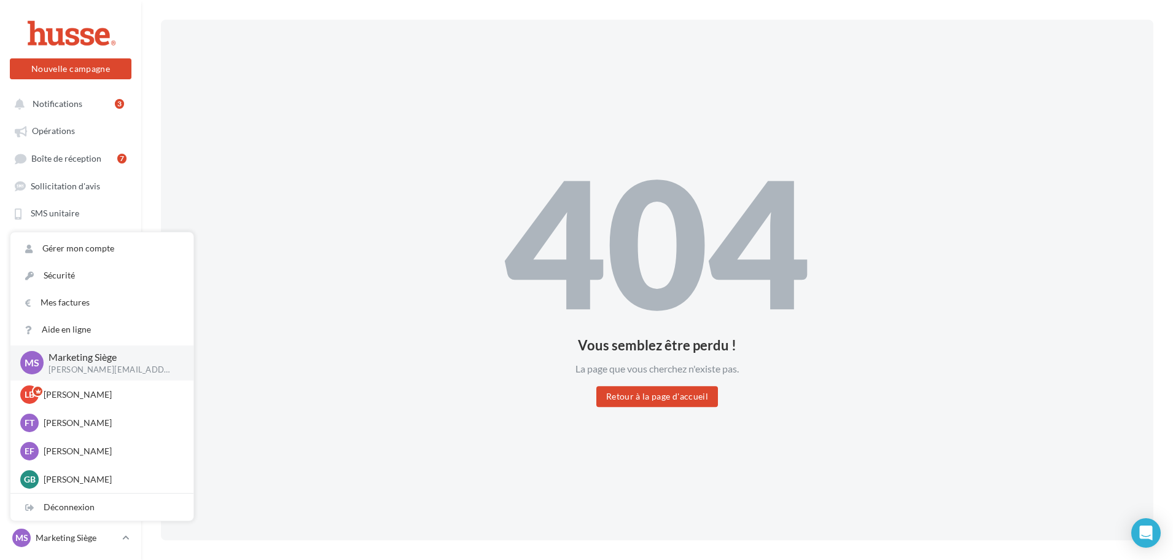
click at [284, 352] on div "404 Vous semblez être perdu ! La page que vous cherchez n'existe pas. Retour à …" at bounding box center [657, 280] width 993 height 520
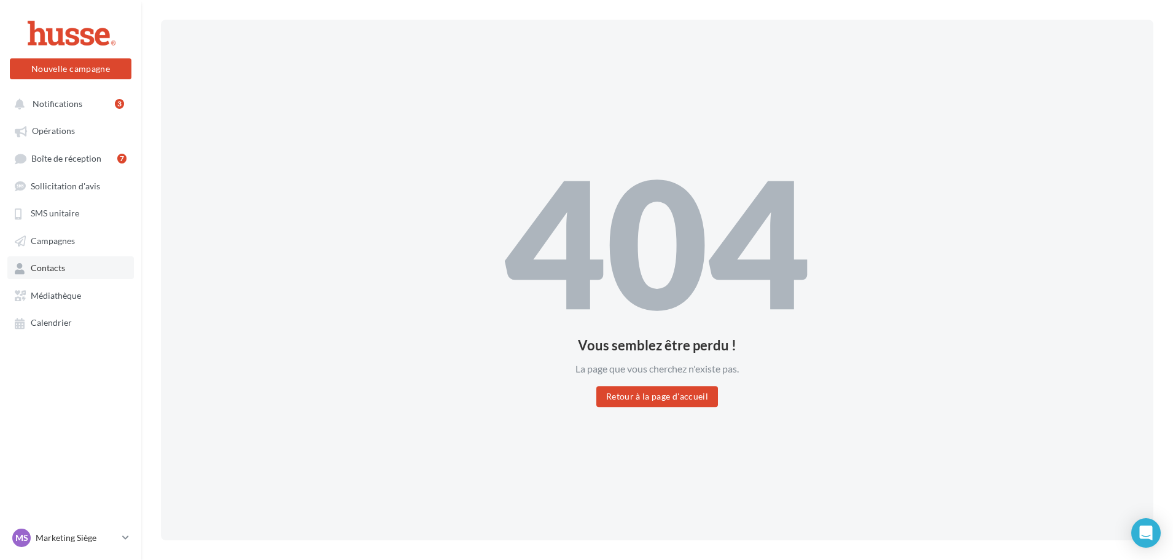
click at [63, 270] on span "Contacts" at bounding box center [48, 268] width 34 height 10
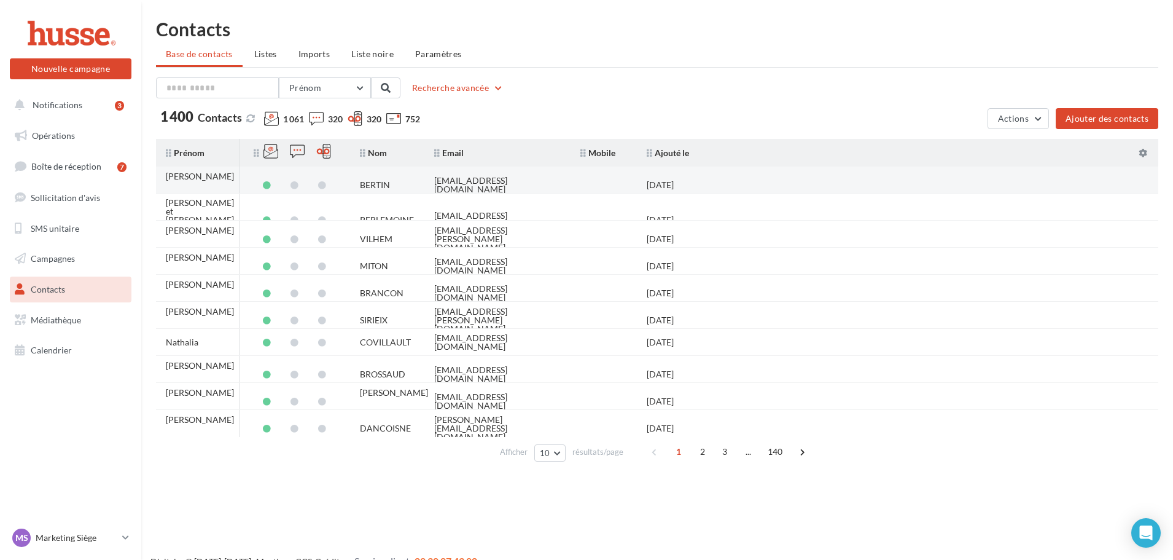
click at [933, 175] on tr "[PERSON_NAME] [EMAIL_ADDRESS][DOMAIN_NAME][DATE]" at bounding box center [662, 179] width 1012 height 27
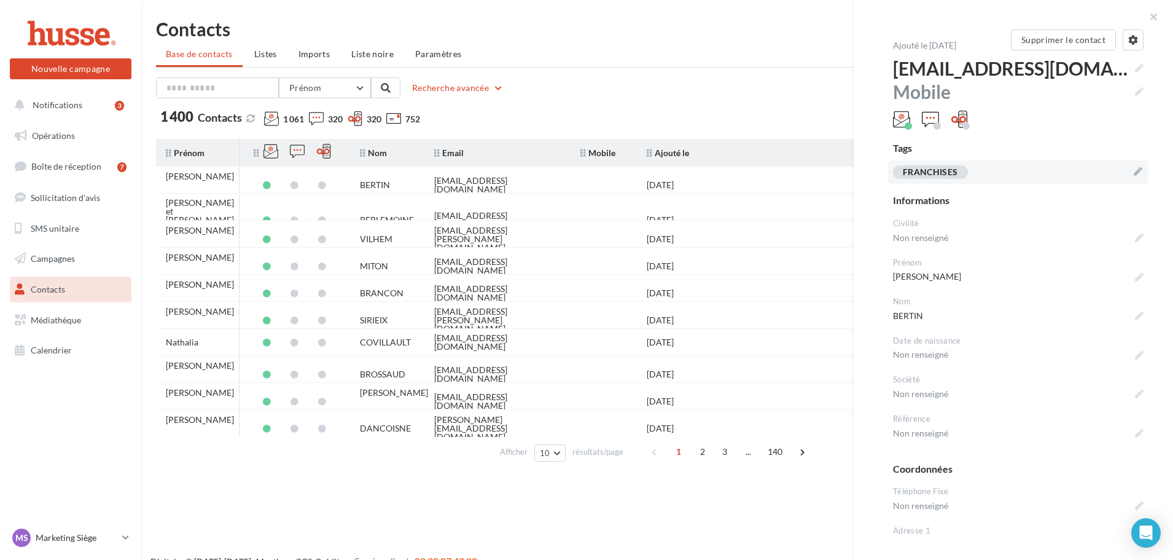
click at [1137, 173] on div "FRANCHISES" at bounding box center [1018, 171] width 260 height 23
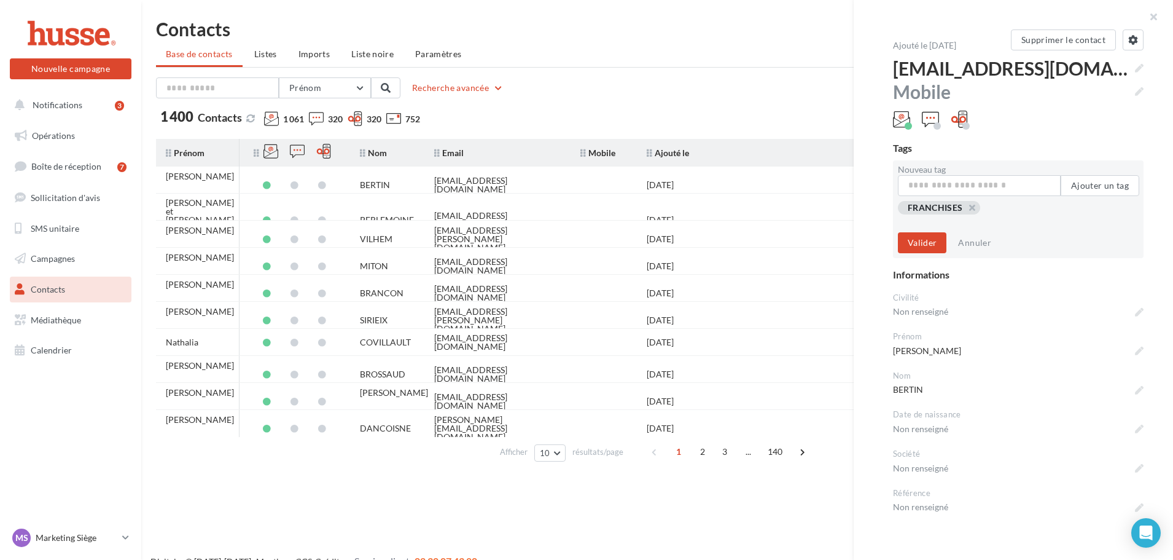
click at [801, 105] on div "Prénom Prénom Nom Email Mobile Téléphone Fixe Recherche avancée 1 400 Contacts …" at bounding box center [657, 103] width 1003 height 52
